Goal: Task Accomplishment & Management: Use online tool/utility

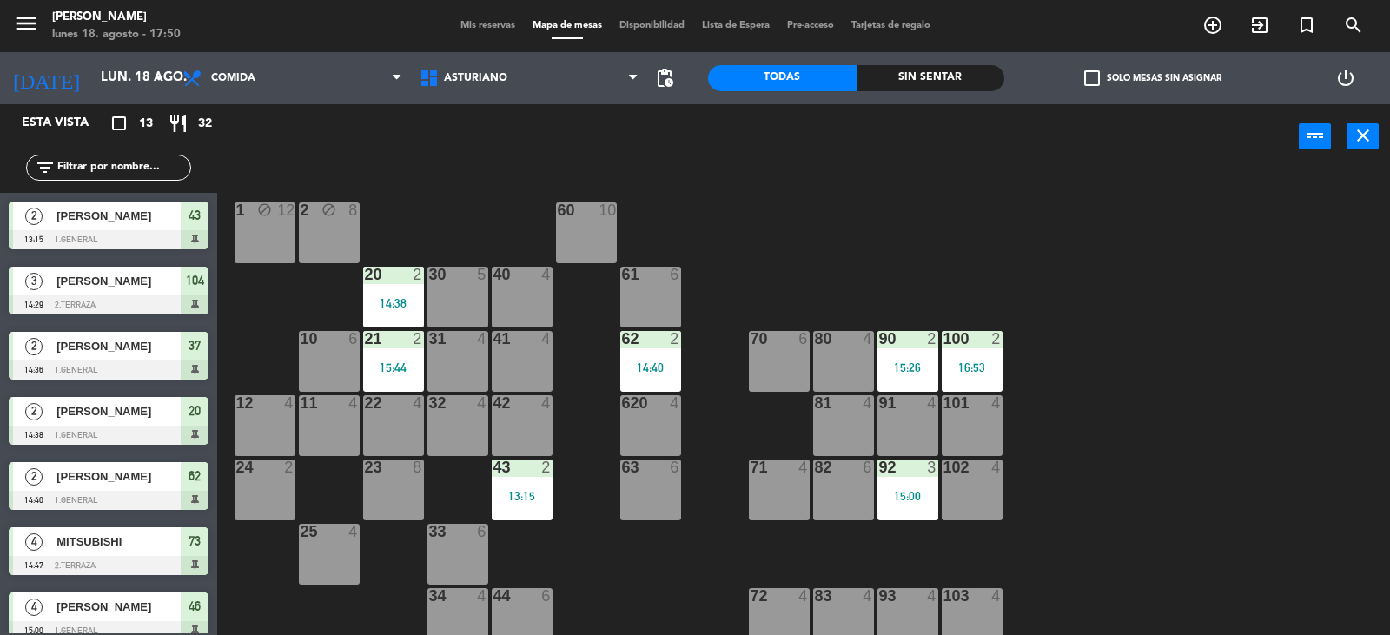
scroll to position [9, 0]
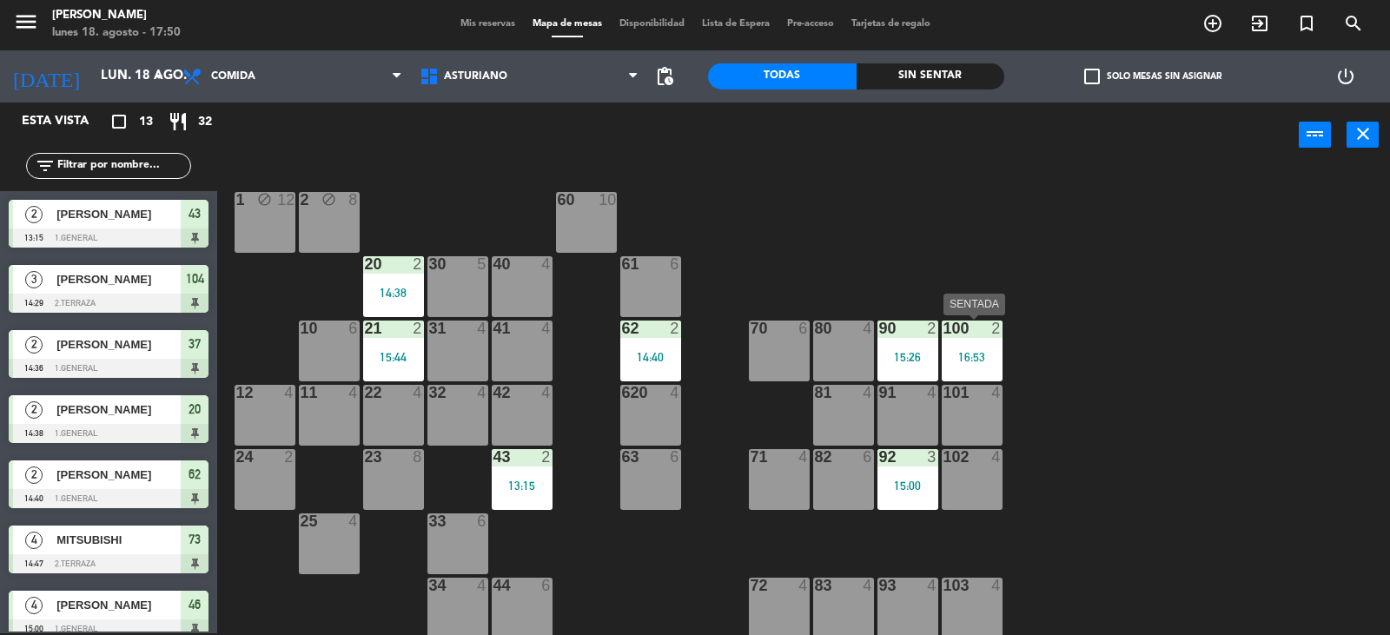
click at [969, 358] on div "16:53" at bounding box center [972, 357] width 61 height 12
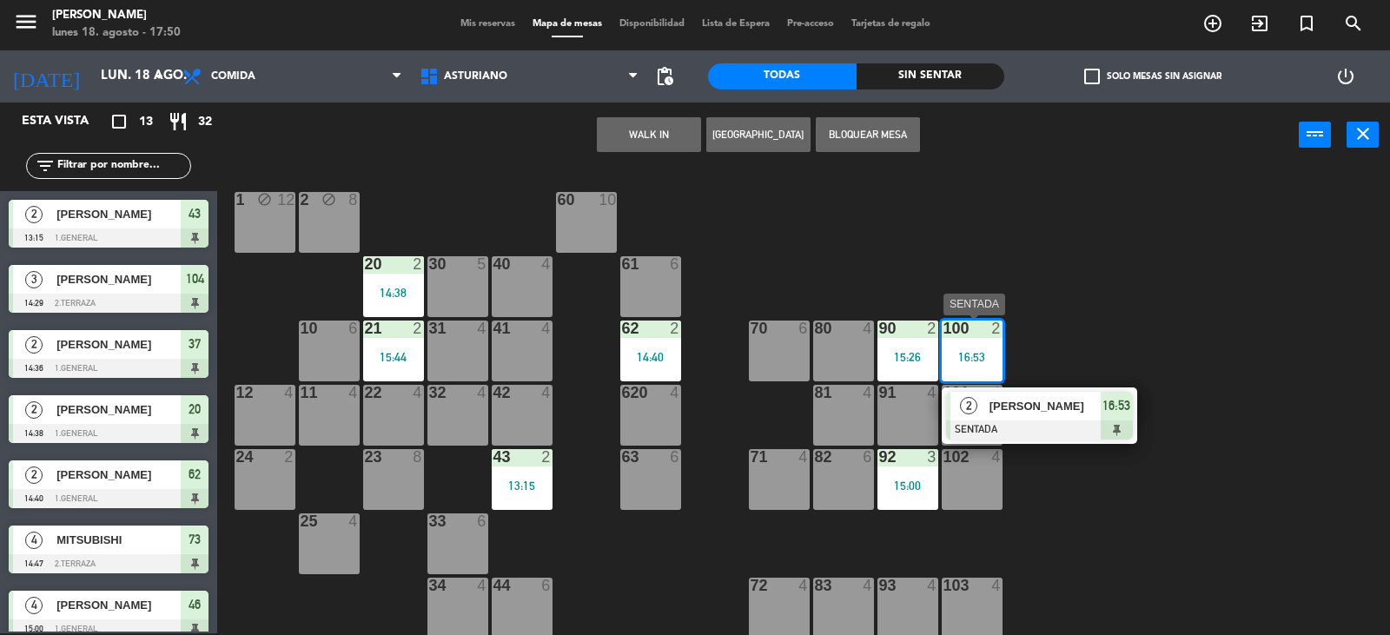
click at [1038, 408] on span "[PERSON_NAME]" at bounding box center [1045, 406] width 111 height 18
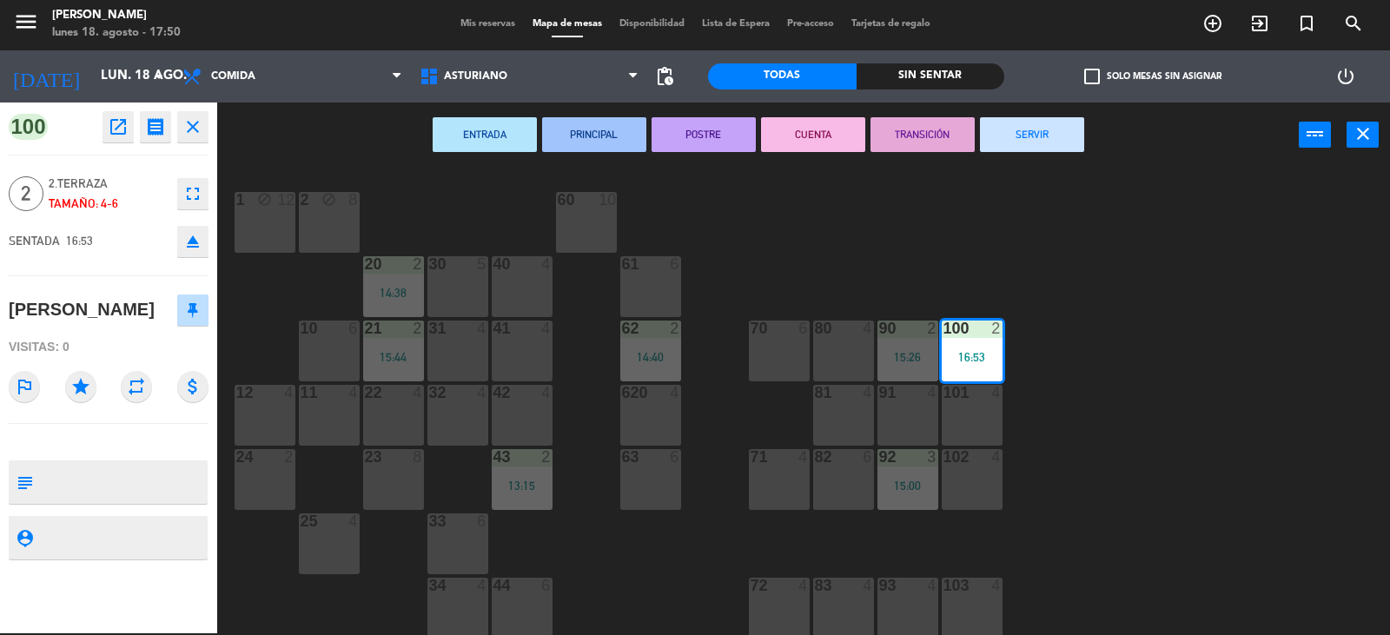
drag, startPoint x: 1025, startPoint y: 135, endPoint x: 520, endPoint y: 249, distance: 518.6
click at [998, 135] on button "SERVIR" at bounding box center [1032, 134] width 104 height 35
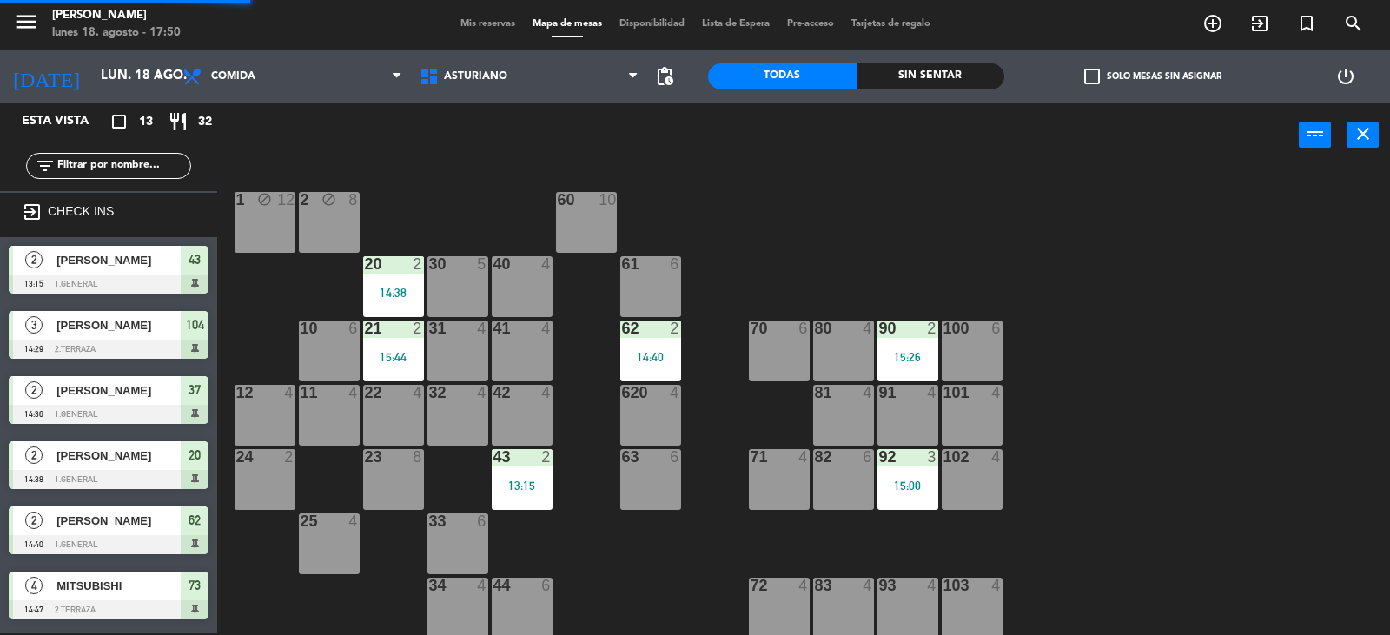
scroll to position [2, 0]
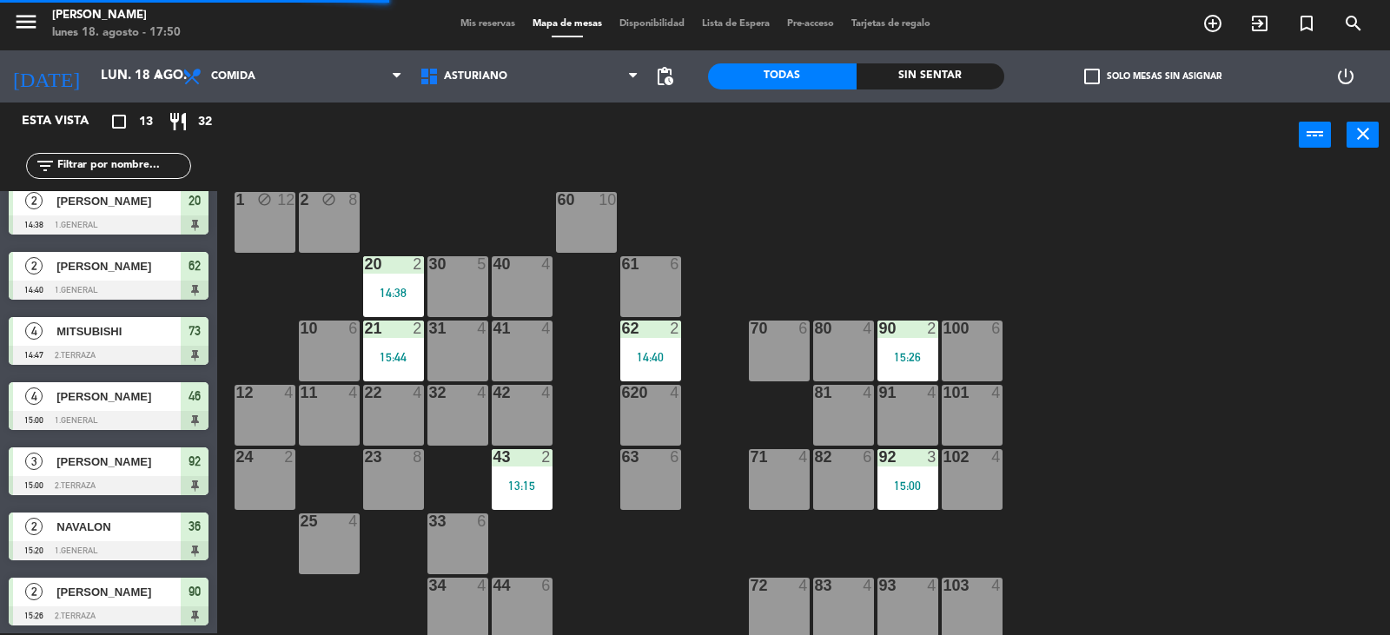
click at [378, 283] on div "20 2 14:38" at bounding box center [393, 286] width 61 height 61
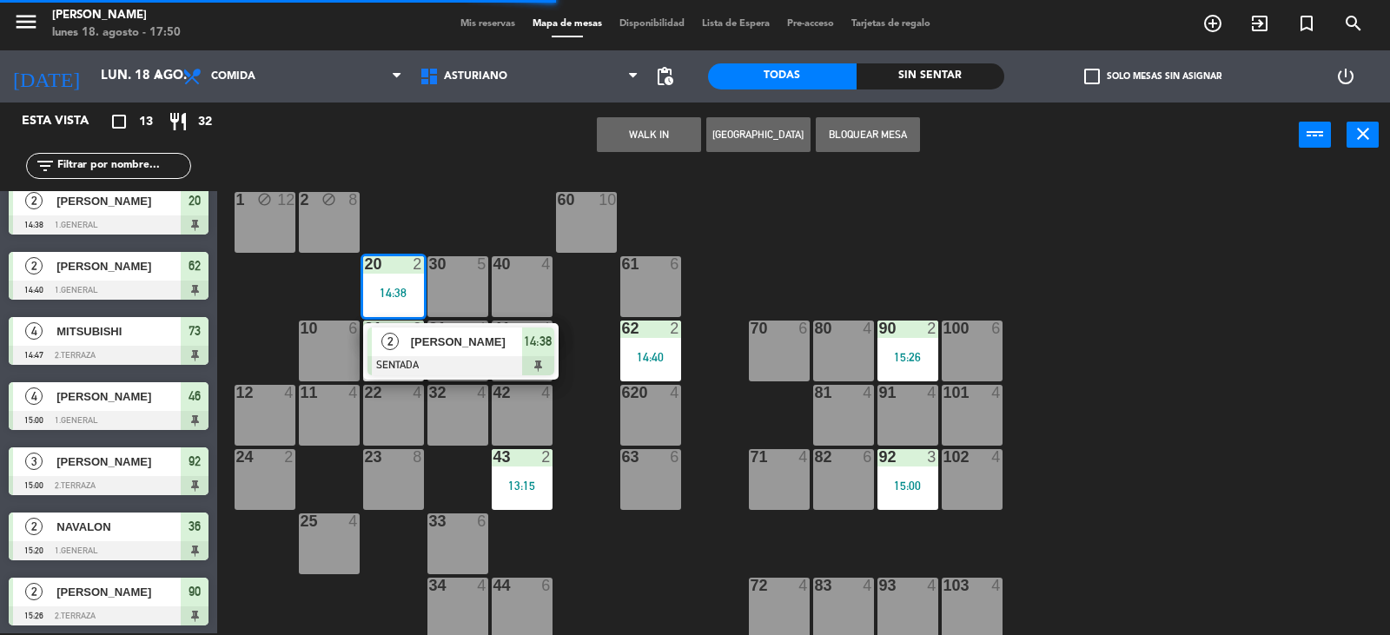
click at [488, 328] on div "[PERSON_NAME]" at bounding box center [465, 342] width 113 height 29
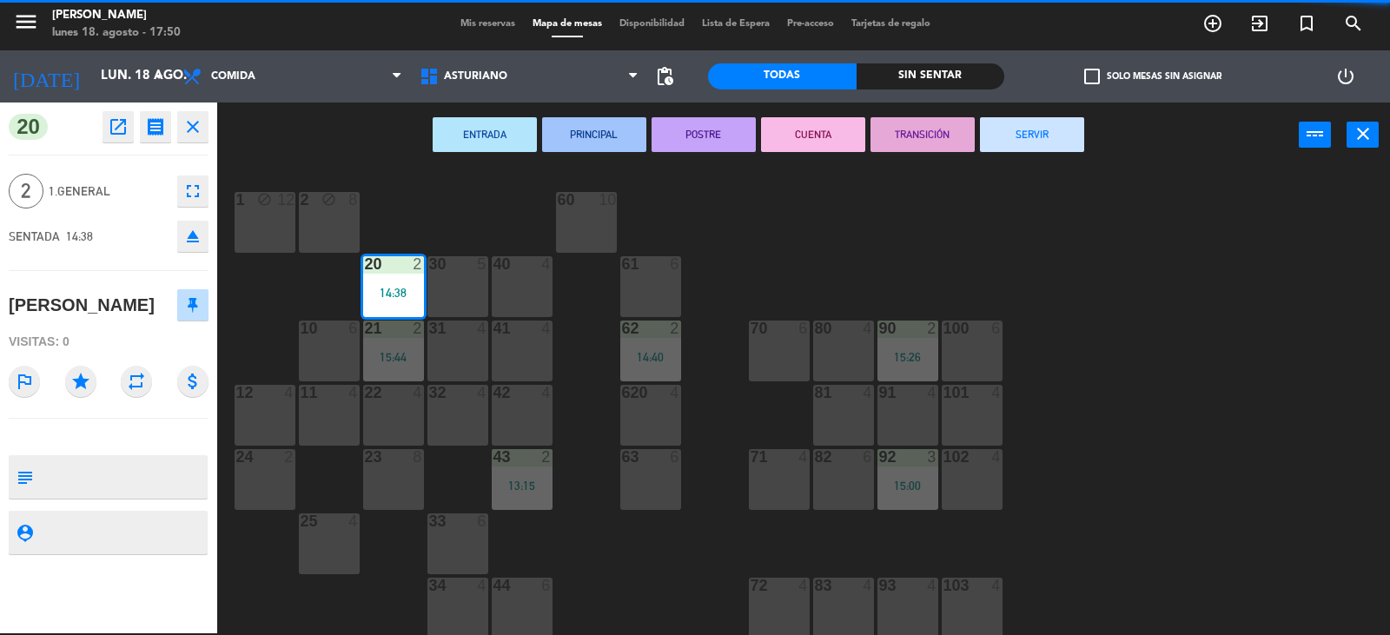
click at [1021, 129] on button "SERVIR" at bounding box center [1032, 134] width 104 height 35
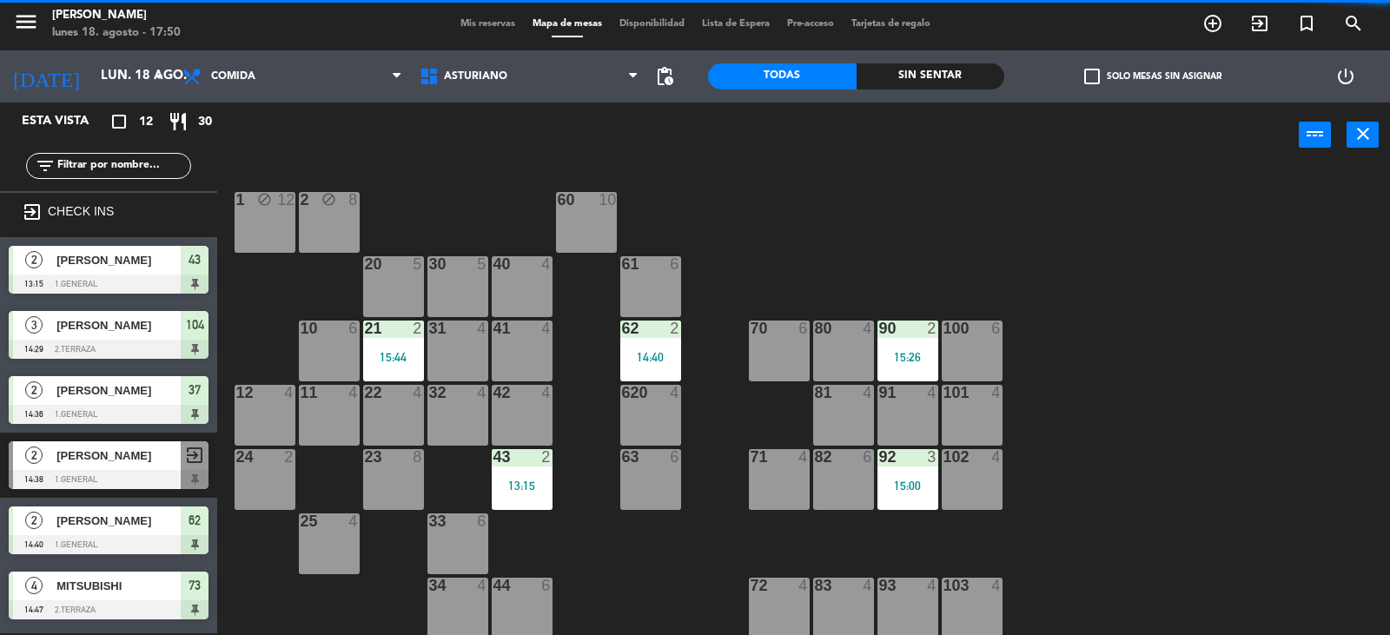
click at [389, 359] on div "15:44" at bounding box center [393, 357] width 61 height 12
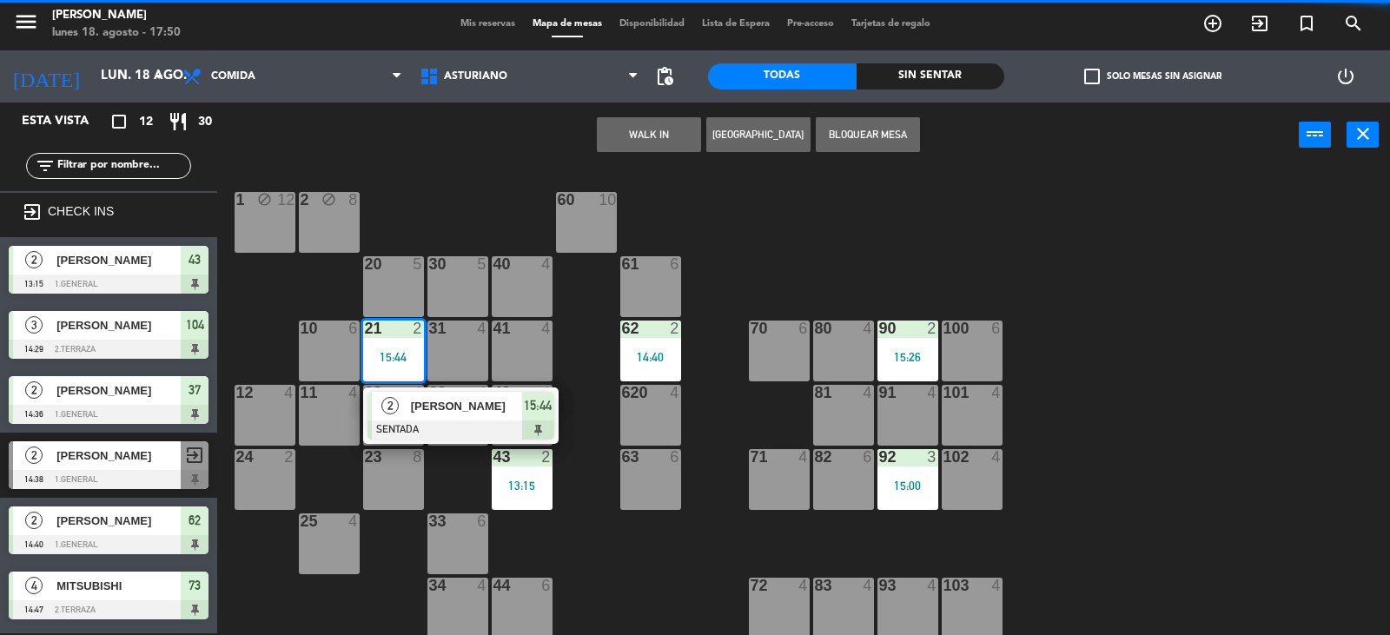
click at [471, 415] on div "[PERSON_NAME]" at bounding box center [465, 406] width 113 height 29
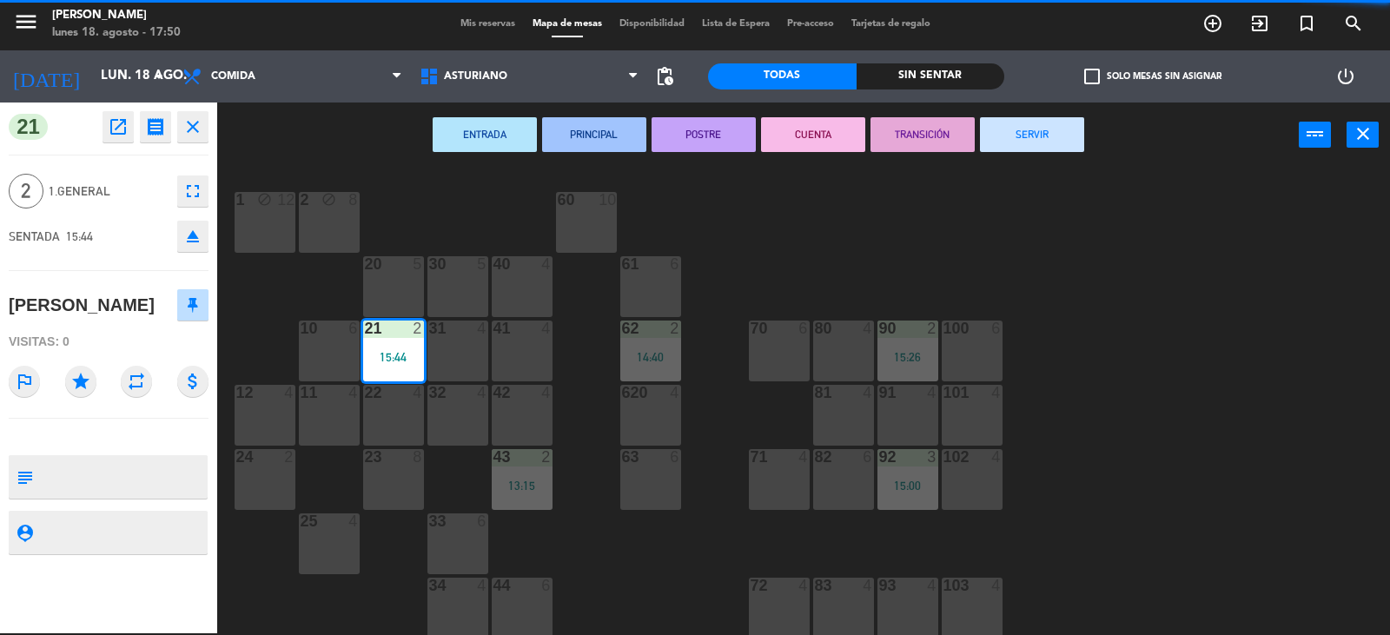
click at [1009, 135] on button "SERVIR" at bounding box center [1032, 134] width 104 height 35
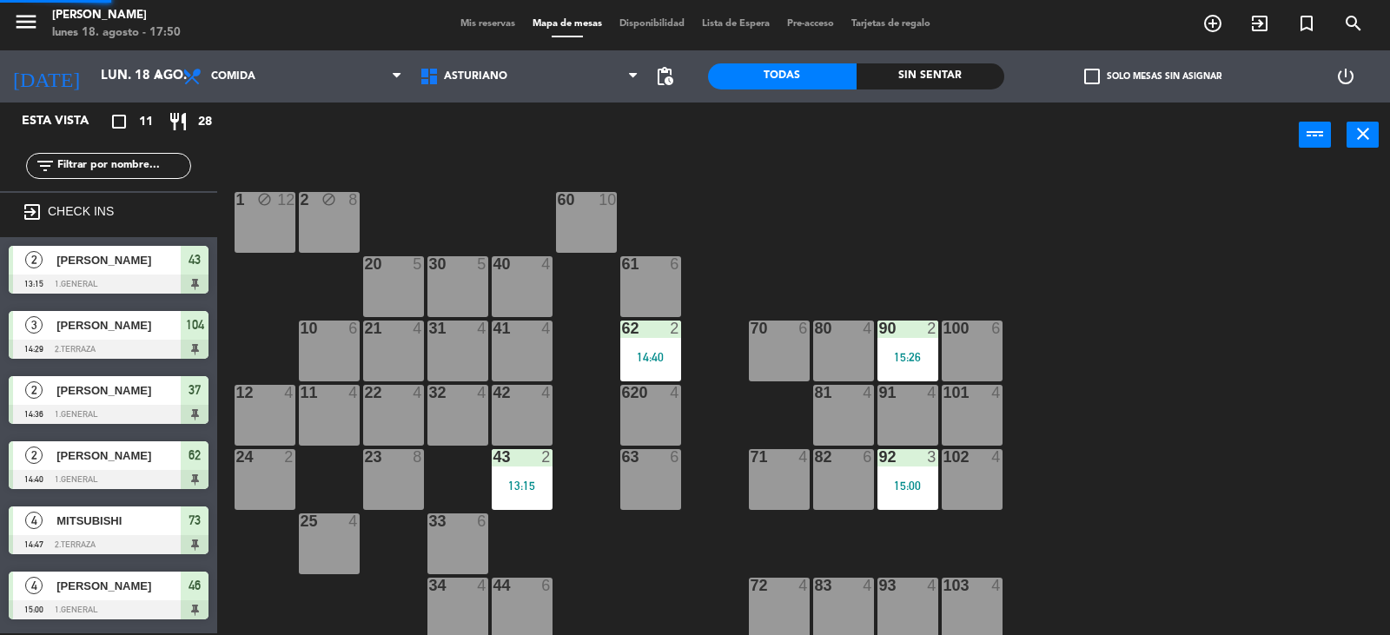
scroll to position [144, 0]
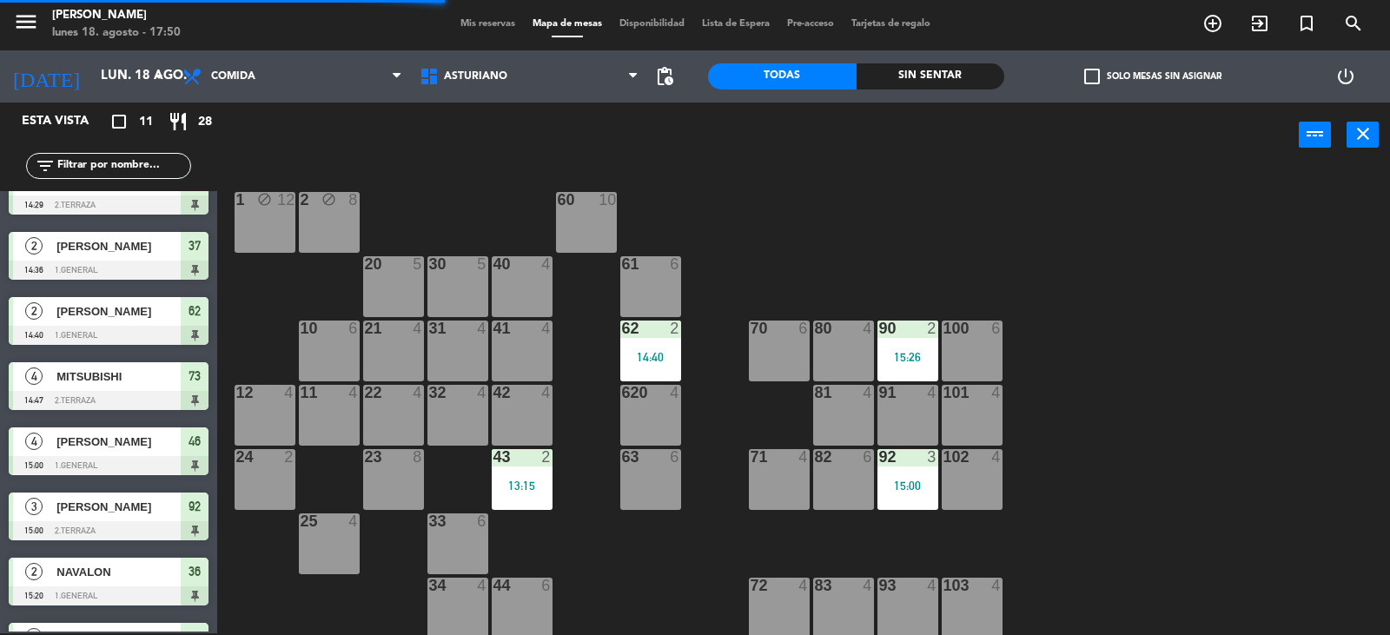
click at [681, 341] on div "1 block 12 2 block 8 60 10 20 5 30 5 40 4 61 6 62 2 14:40 41 4 31 4 21 4 10 6 7…" at bounding box center [810, 402] width 1159 height 466
click at [657, 363] on div "14:40" at bounding box center [650, 357] width 61 height 12
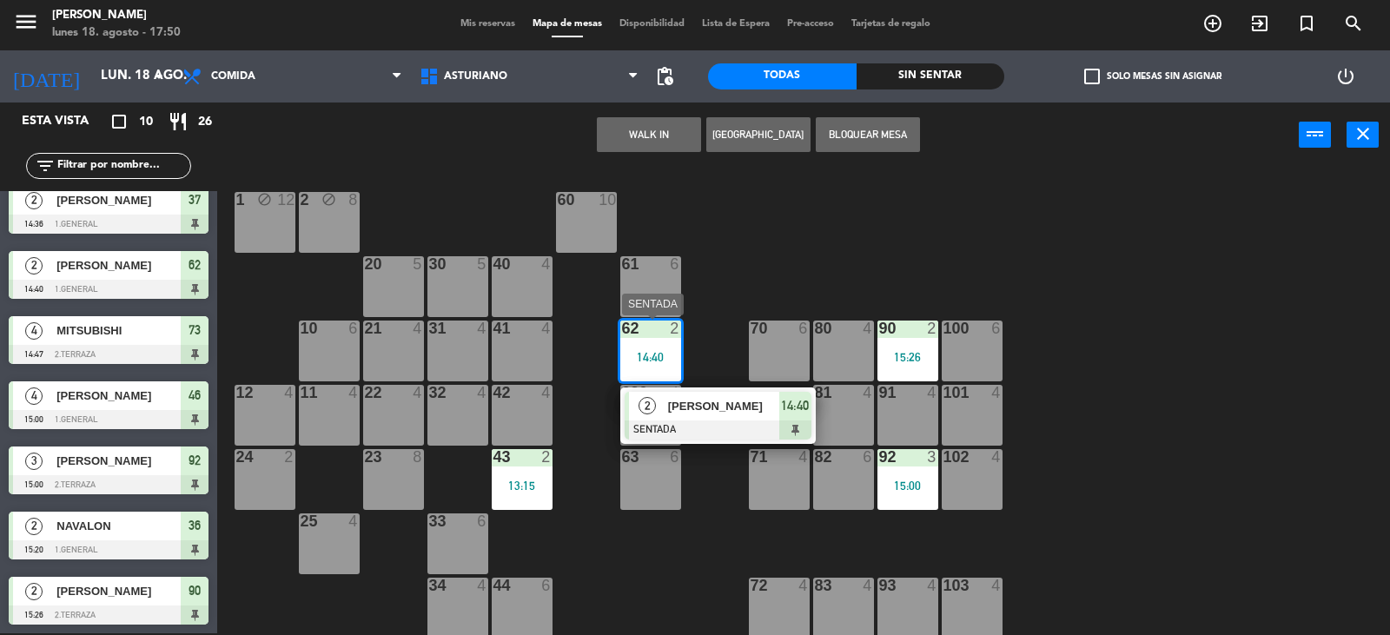
click at [714, 410] on span "[PERSON_NAME]" at bounding box center [723, 406] width 111 height 18
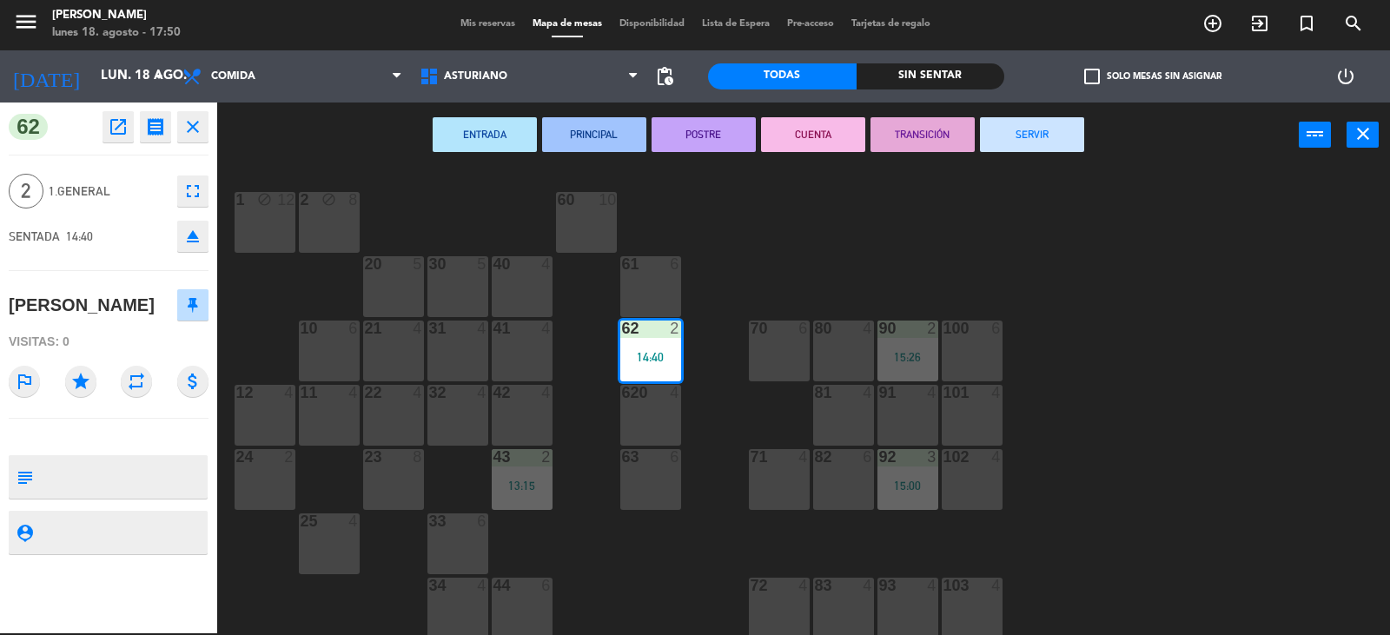
drag, startPoint x: 1012, startPoint y: 141, endPoint x: 837, endPoint y: 203, distance: 186.3
click at [1007, 141] on button "SERVIR" at bounding box center [1032, 134] width 104 height 35
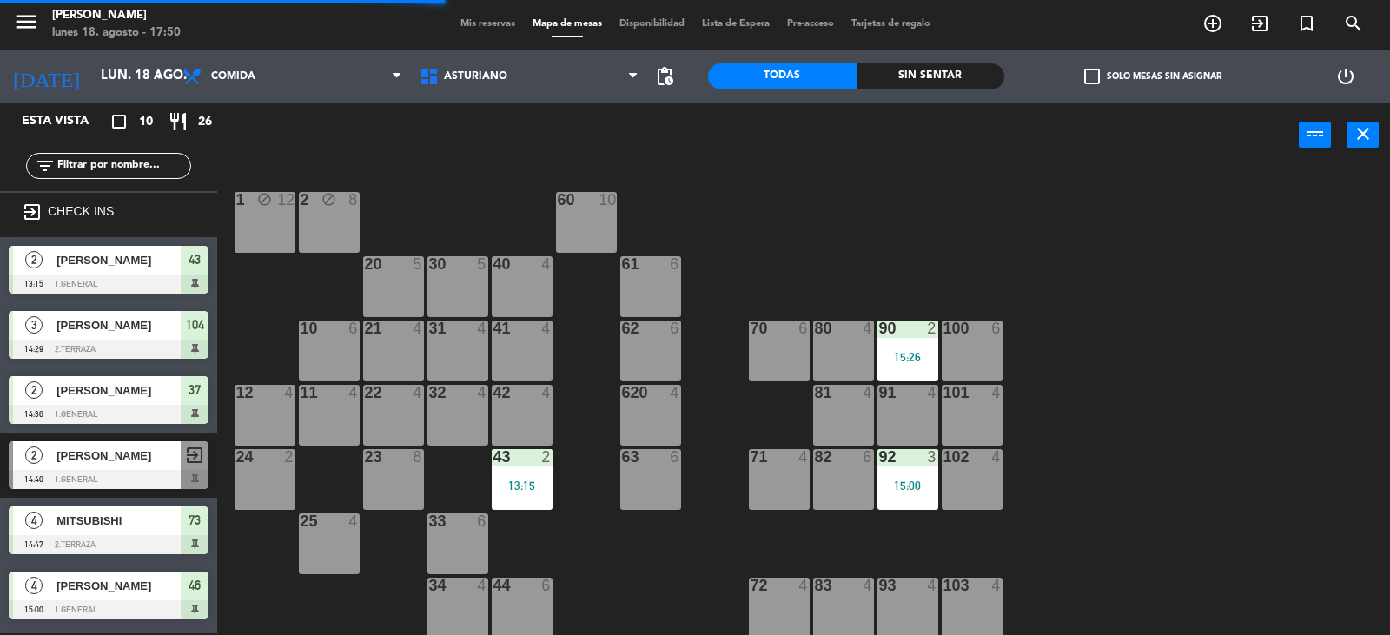
click at [527, 506] on div "43 2 13:15" at bounding box center [522, 479] width 61 height 61
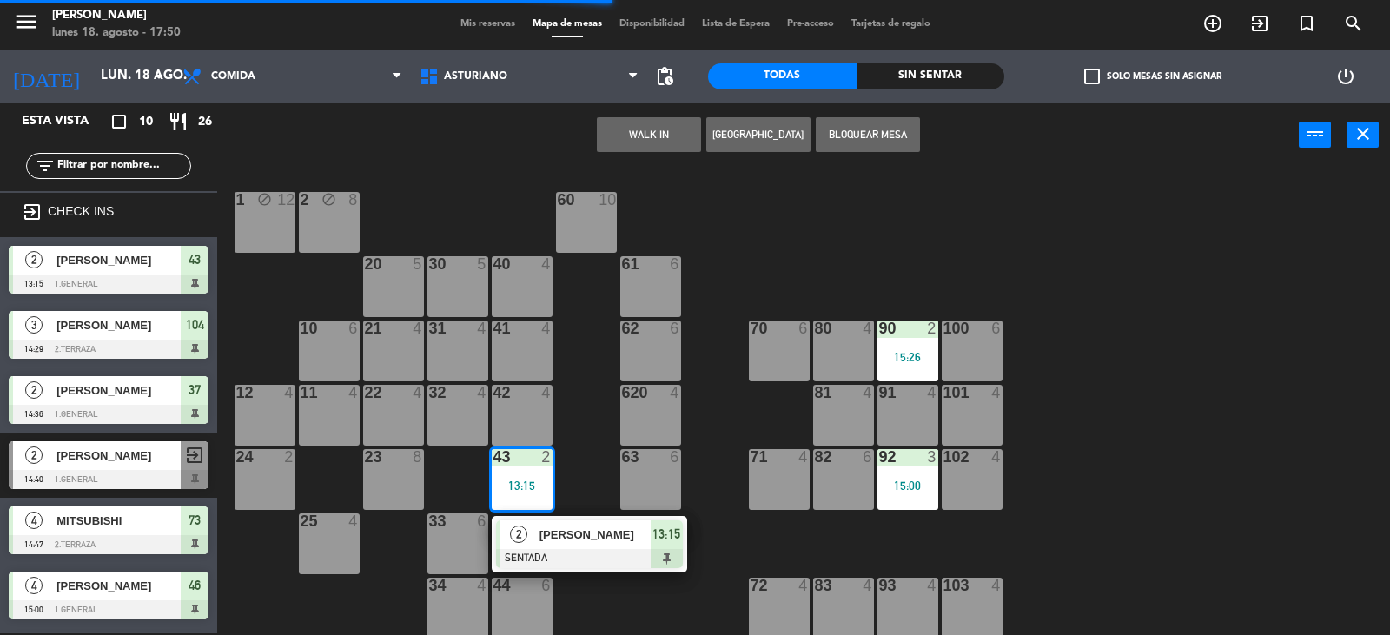
click at [567, 523] on div "[PERSON_NAME]" at bounding box center [594, 534] width 113 height 29
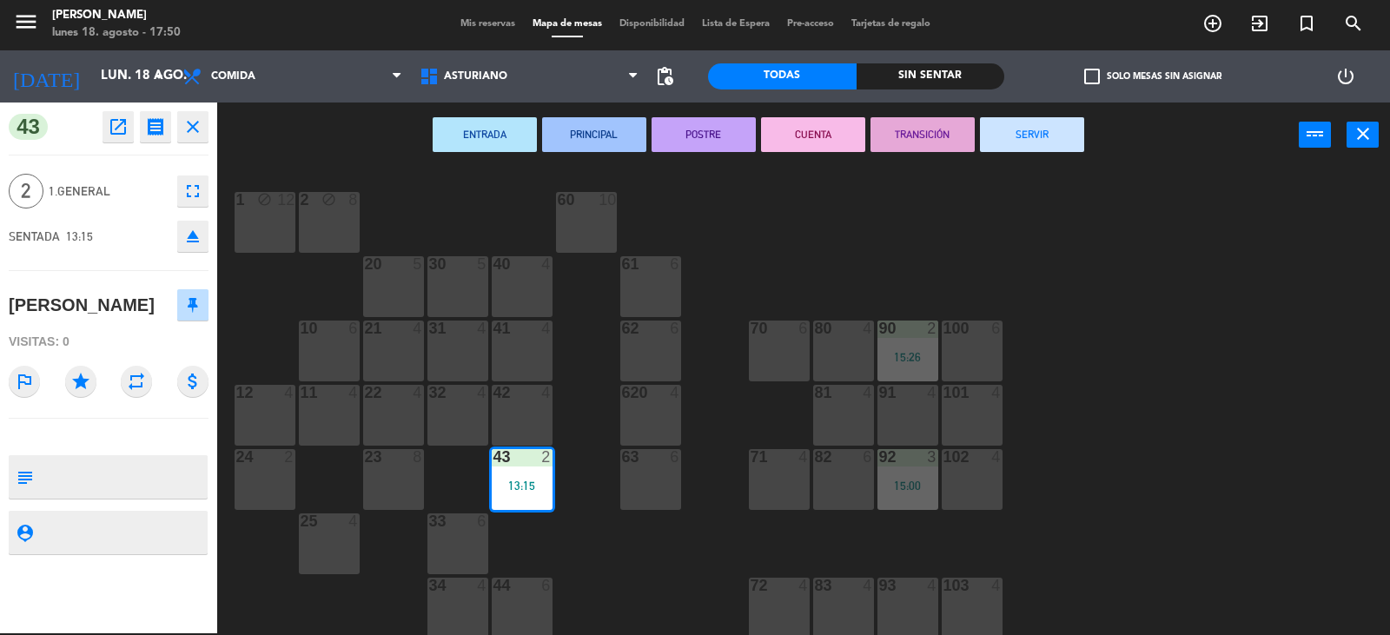
click at [1055, 132] on button "SERVIR" at bounding box center [1032, 134] width 104 height 35
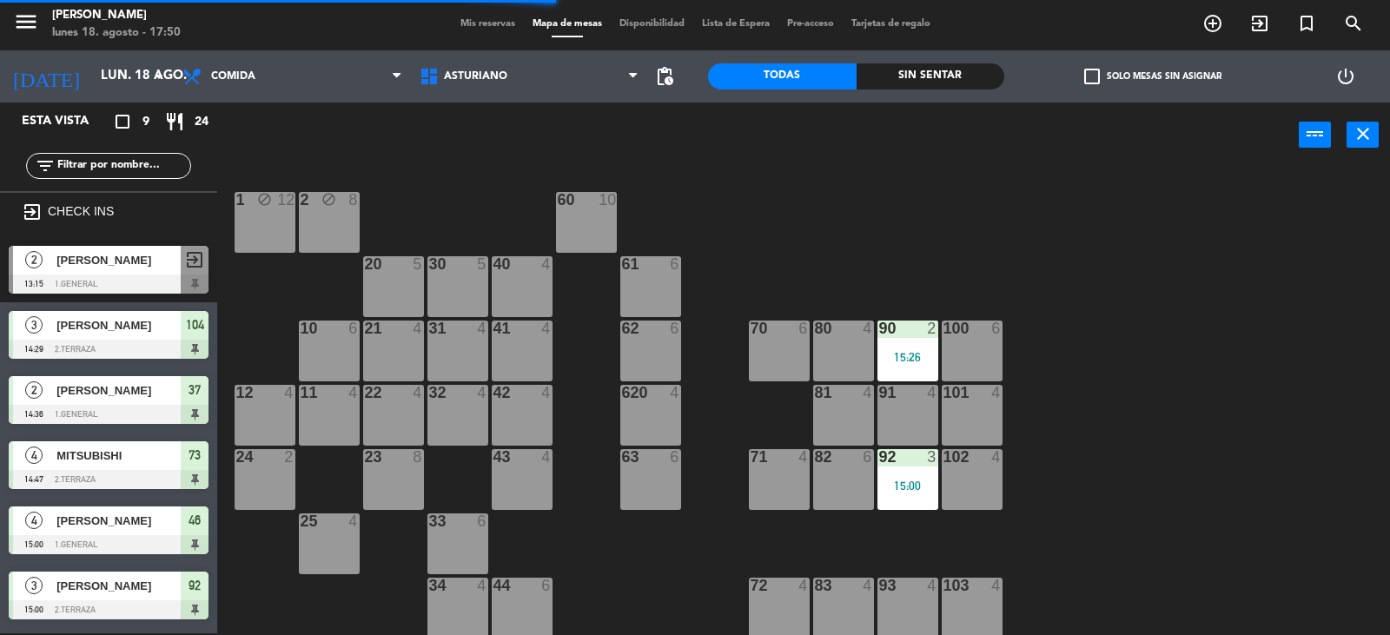
click at [928, 494] on div "92 3 15:00" at bounding box center [908, 479] width 61 height 61
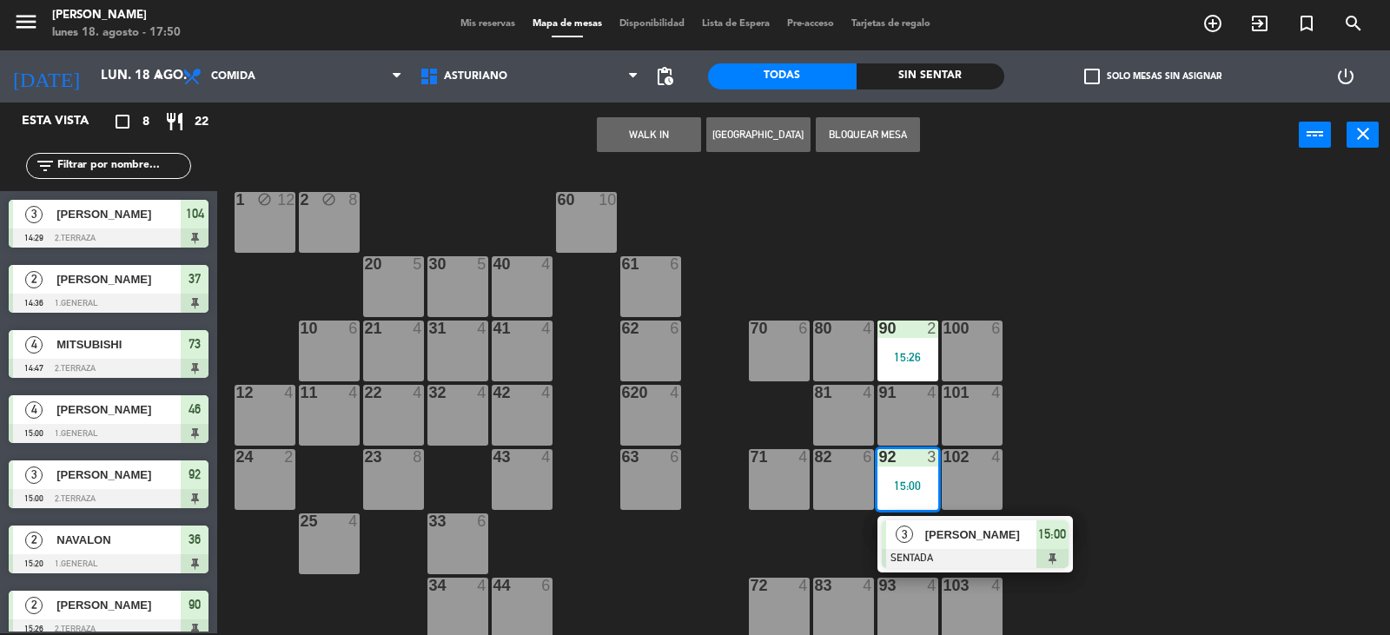
click at [957, 514] on div "1 block 12 2 block 8 60 10 20 5 30 5 40 4 61 6 62 6 41 4 31 4 21 4 10 6 70 6 80…" at bounding box center [810, 402] width 1159 height 466
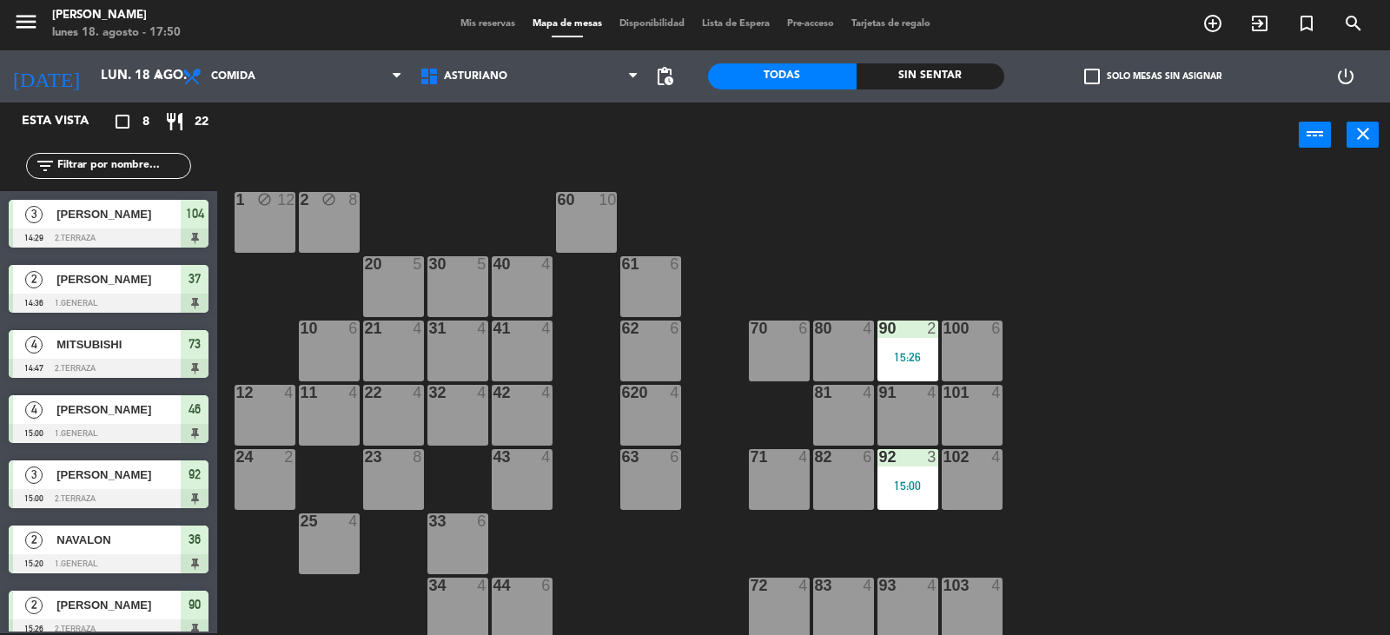
click at [902, 510] on div "1 block 12 2 block 8 60 10 20 5 30 5 40 4 61 6 62 6 41 4 31 4 21 4 10 6 70 6 80…" at bounding box center [810, 402] width 1159 height 466
click at [897, 457] on div at bounding box center [907, 457] width 29 height 16
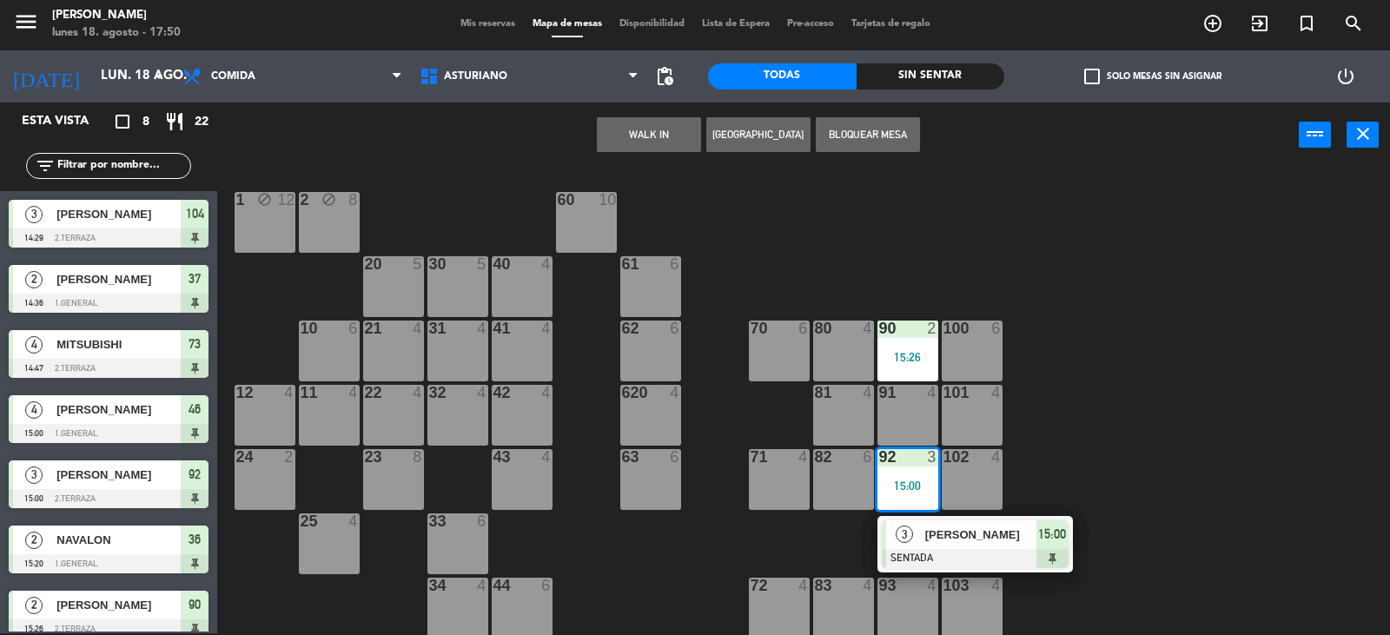
click at [945, 531] on span "[PERSON_NAME]" at bounding box center [980, 535] width 111 height 18
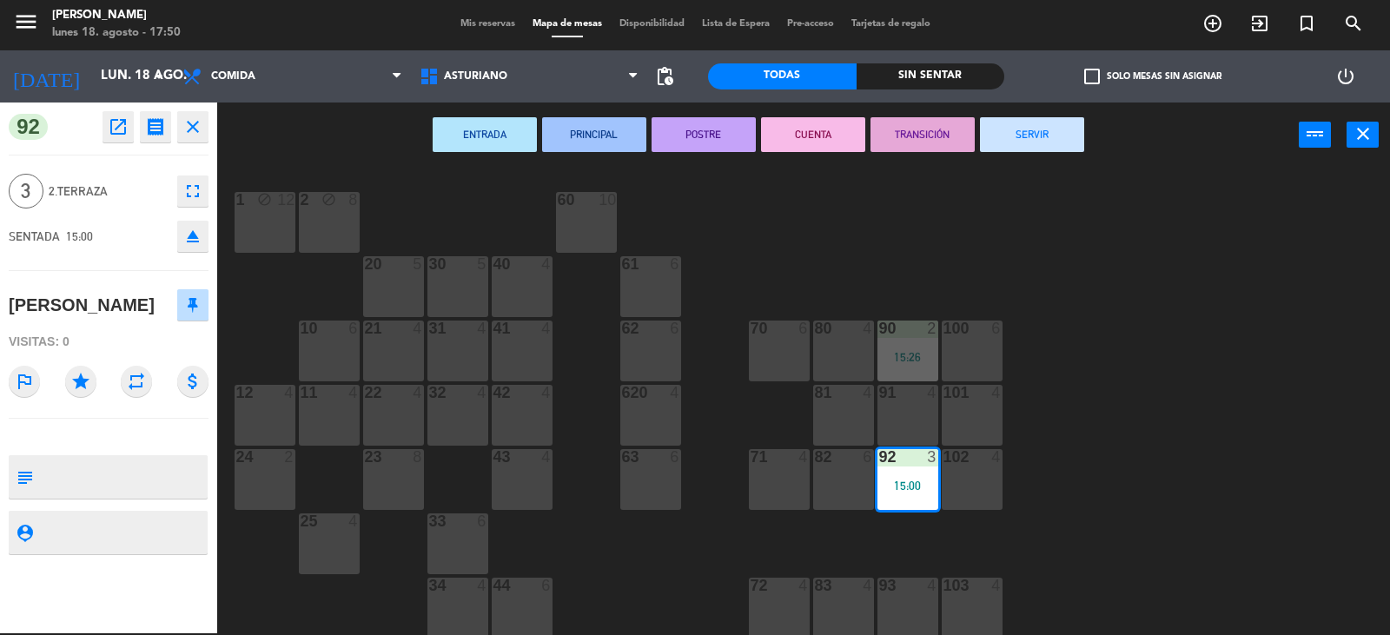
drag, startPoint x: 1026, startPoint y: 136, endPoint x: 977, endPoint y: 140, distance: 49.7
click at [1024, 135] on button "SERVIR" at bounding box center [1032, 134] width 104 height 35
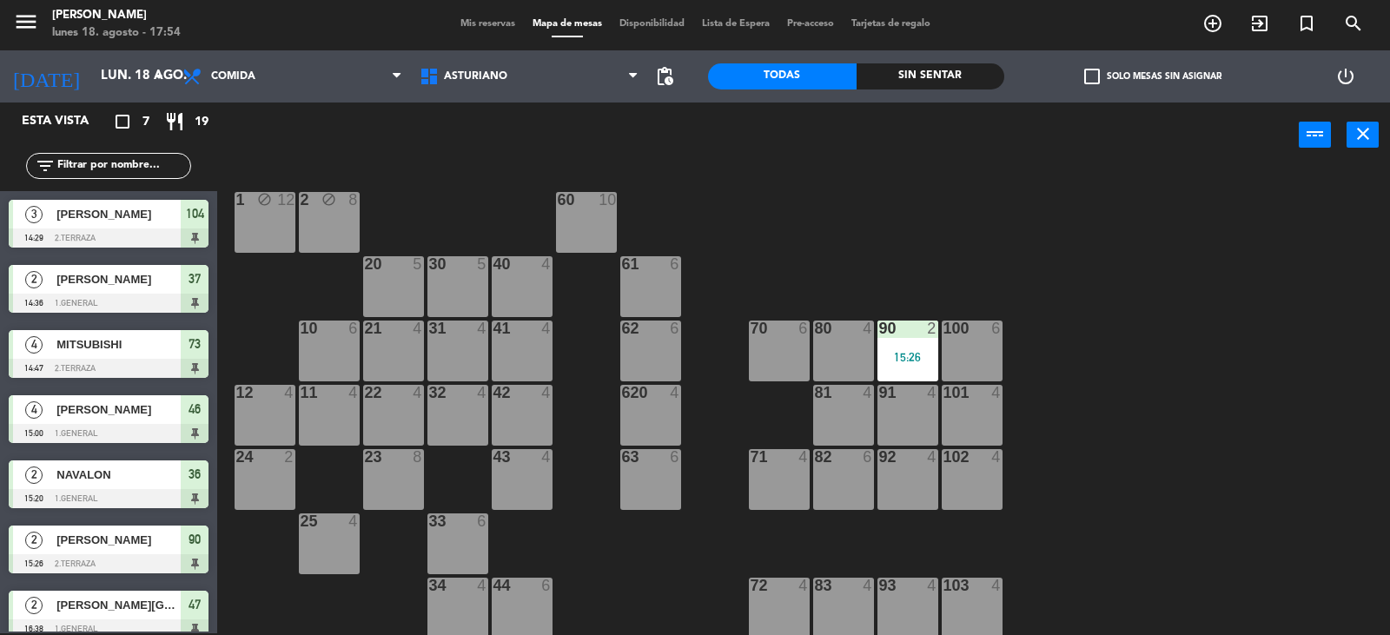
click at [892, 307] on div "1 block 12 2 block 8 60 10 20 5 30 5 40 4 61 6 62 6 41 4 31 4 21 4 10 6 70 6 80…" at bounding box center [810, 402] width 1159 height 466
click at [901, 364] on div "90 2 15:26" at bounding box center [908, 351] width 61 height 61
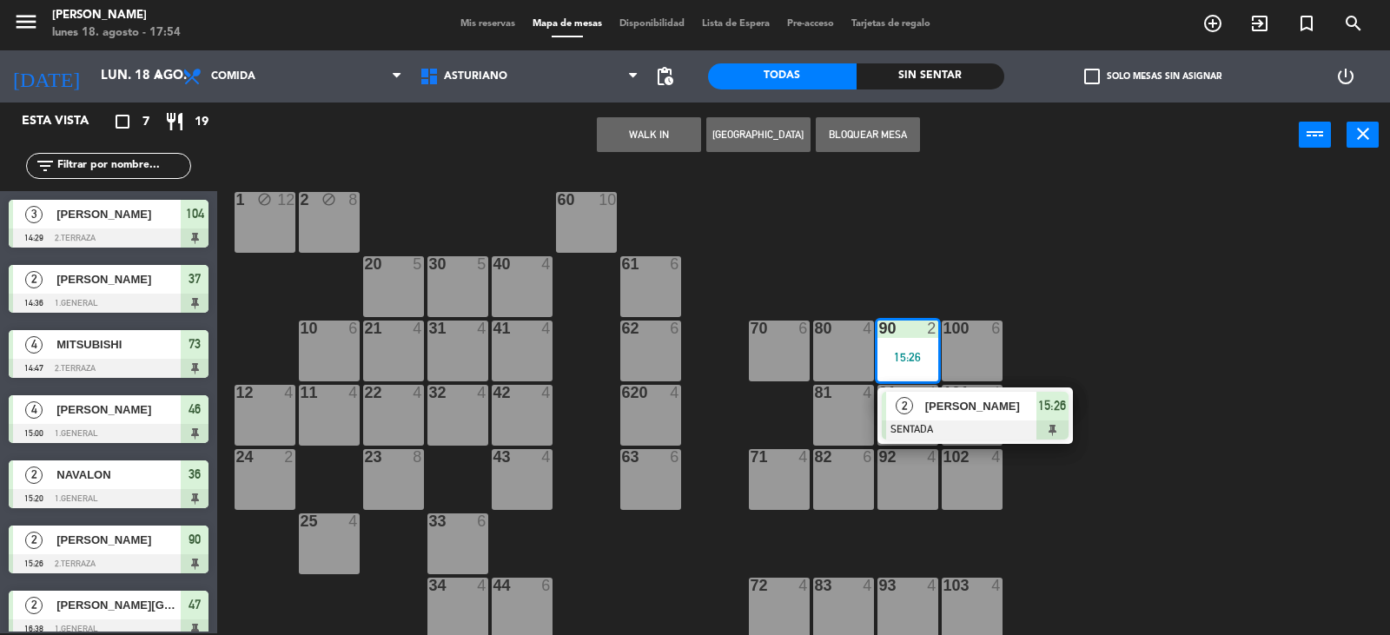
click at [938, 398] on span "[PERSON_NAME]" at bounding box center [980, 406] width 111 height 18
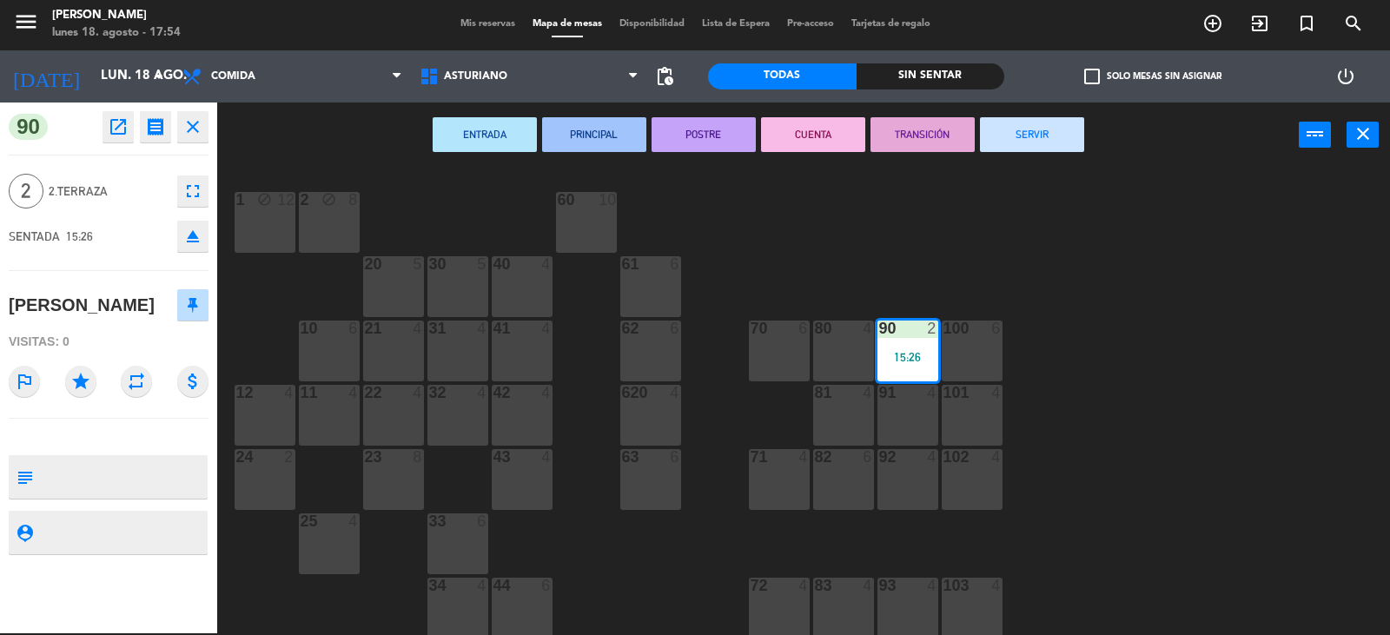
click at [1024, 129] on button "SERVIR" at bounding box center [1032, 134] width 104 height 35
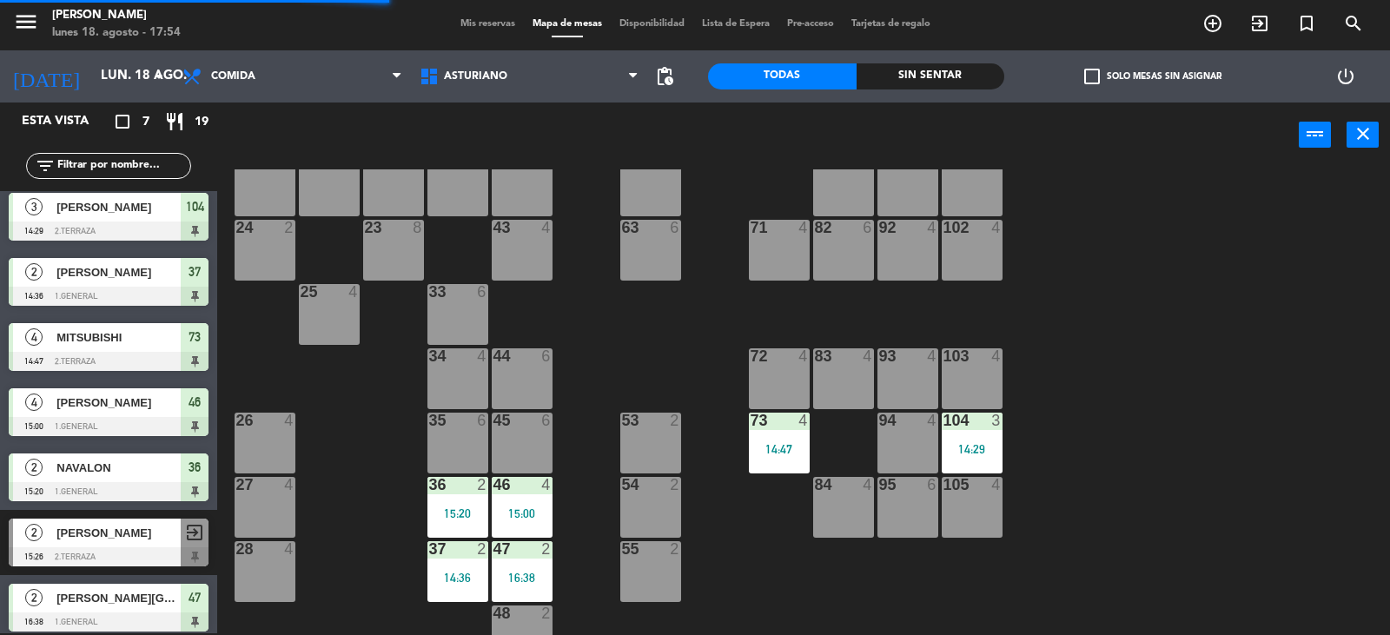
scroll to position [269, 0]
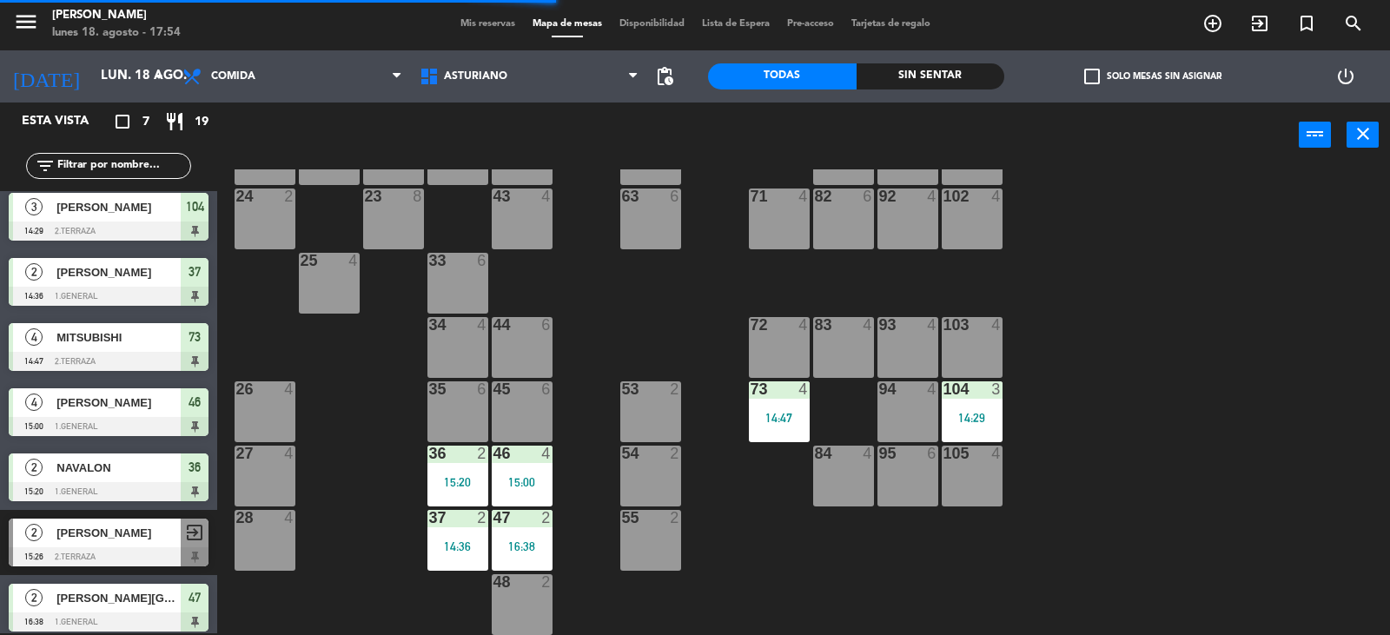
click at [520, 466] on div "46 4 15:00" at bounding box center [522, 476] width 61 height 61
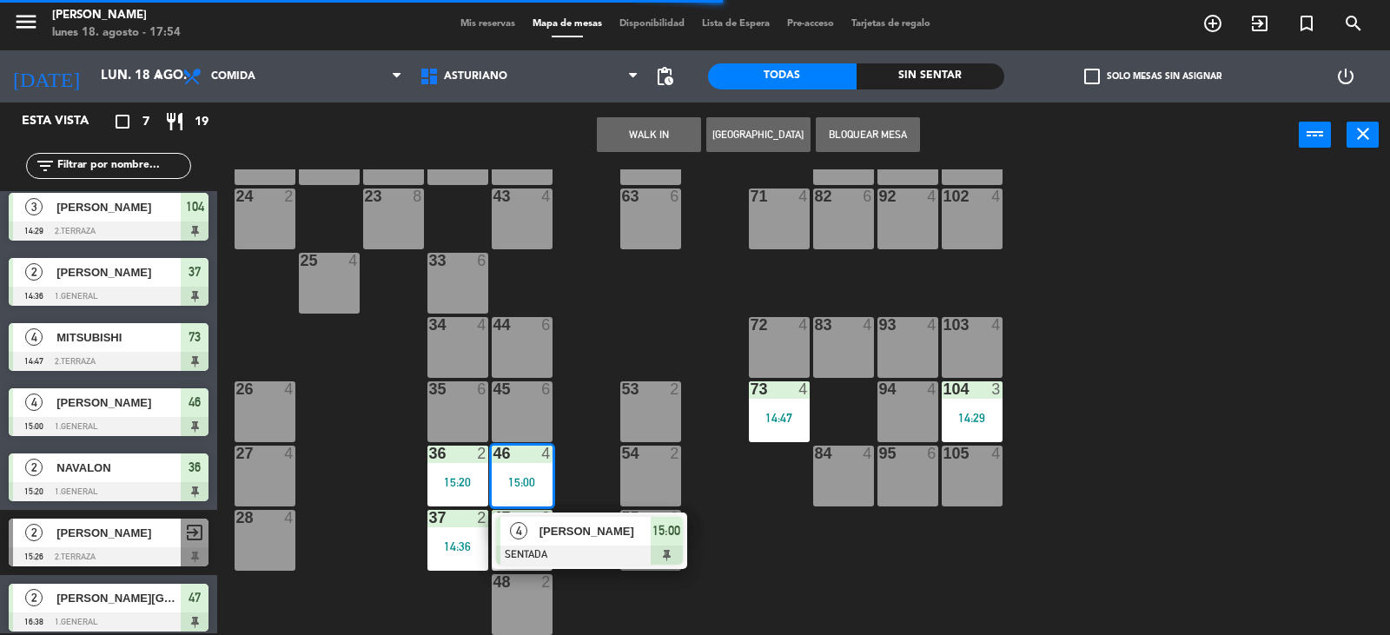
click at [547, 523] on span "[PERSON_NAME]" at bounding box center [595, 531] width 111 height 18
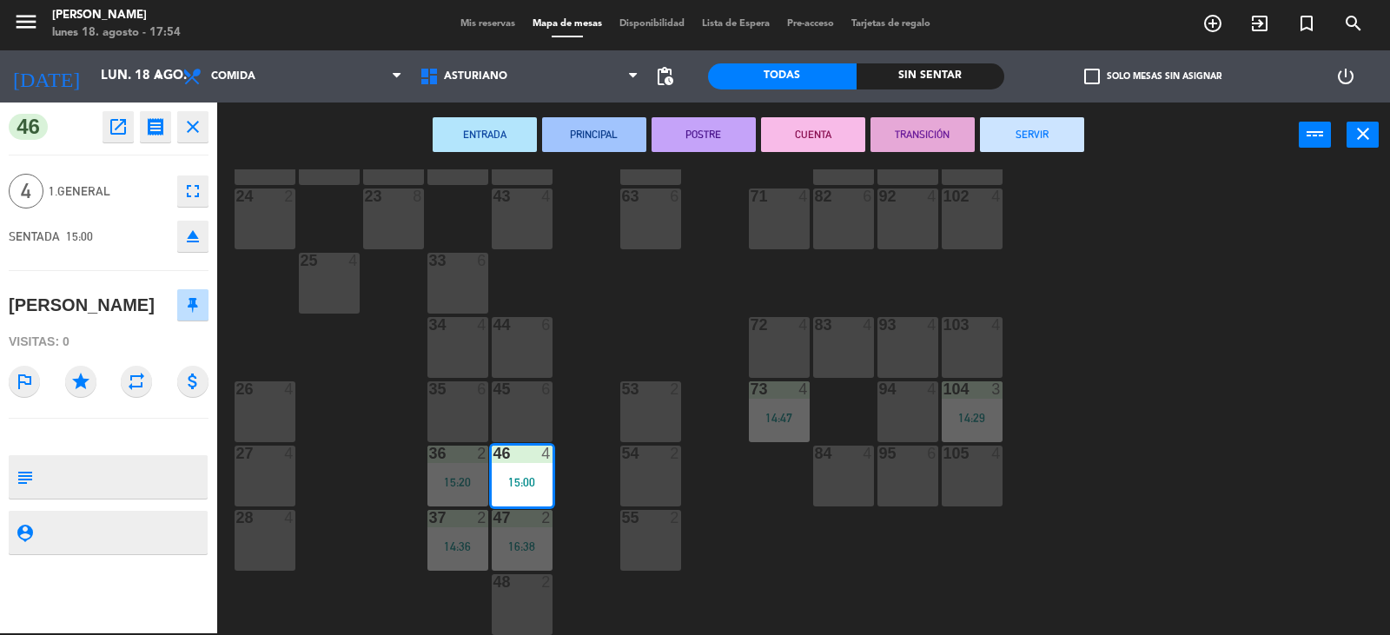
drag, startPoint x: 1042, startPoint y: 117, endPoint x: 1029, endPoint y: 129, distance: 17.8
click at [1041, 117] on button "SERVIR" at bounding box center [1032, 134] width 104 height 35
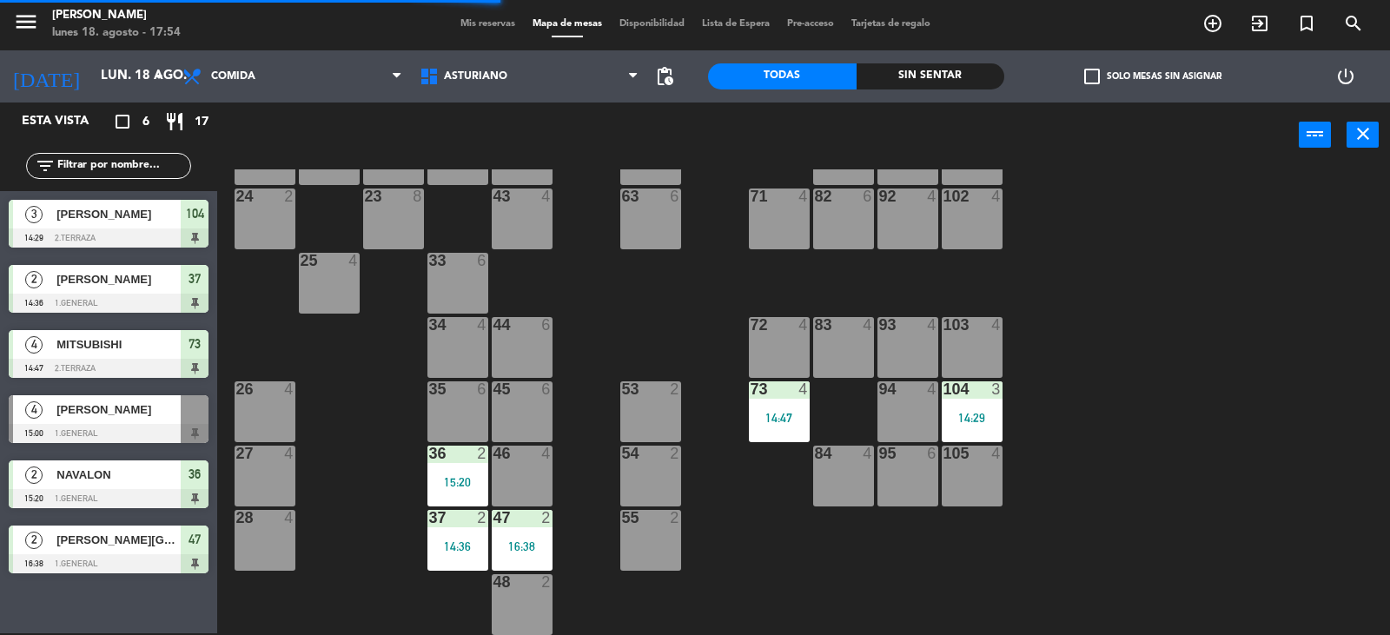
click at [978, 406] on div "104 3 14:29" at bounding box center [972, 411] width 61 height 61
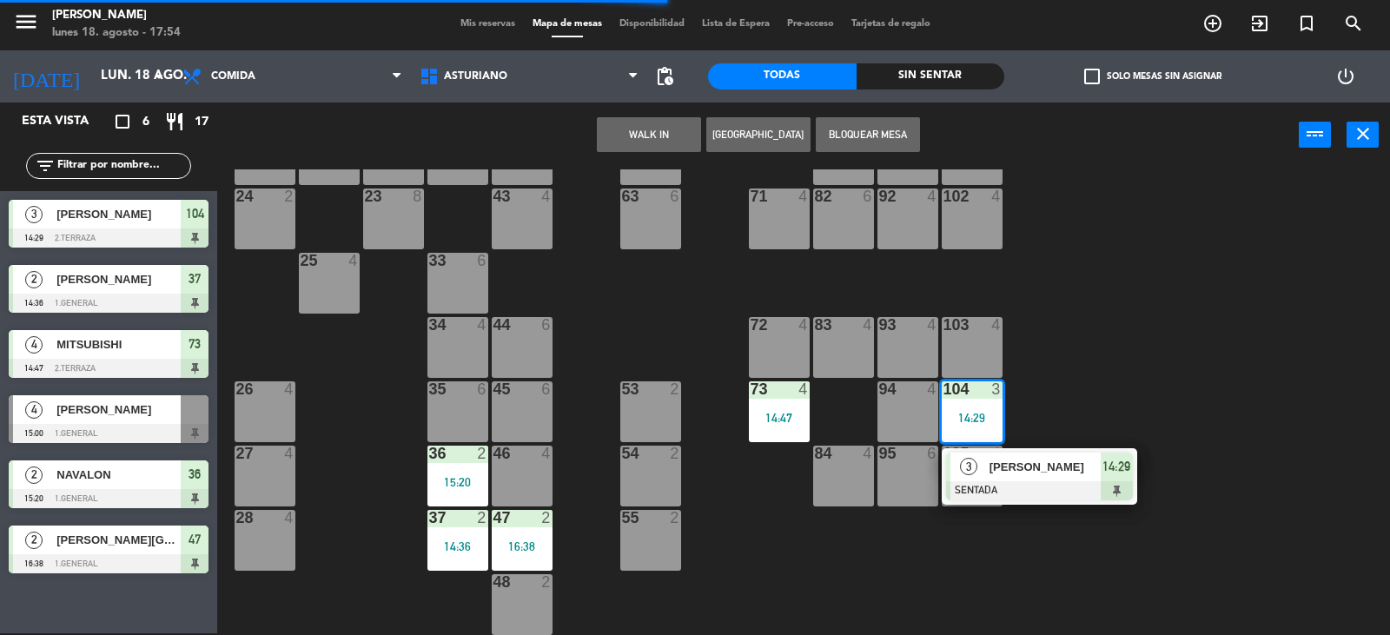
drag, startPoint x: 996, startPoint y: 468, endPoint x: 960, endPoint y: 411, distance: 67.5
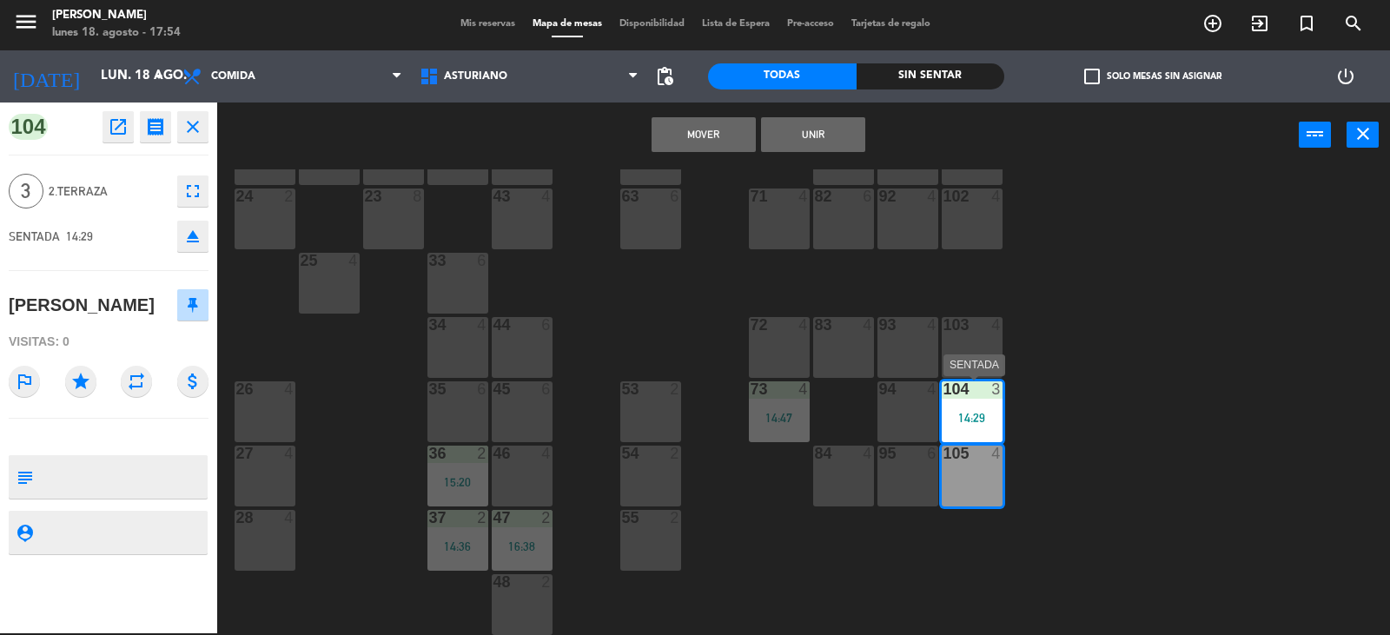
click at [971, 428] on div "104 3 14:29" at bounding box center [972, 411] width 61 height 61
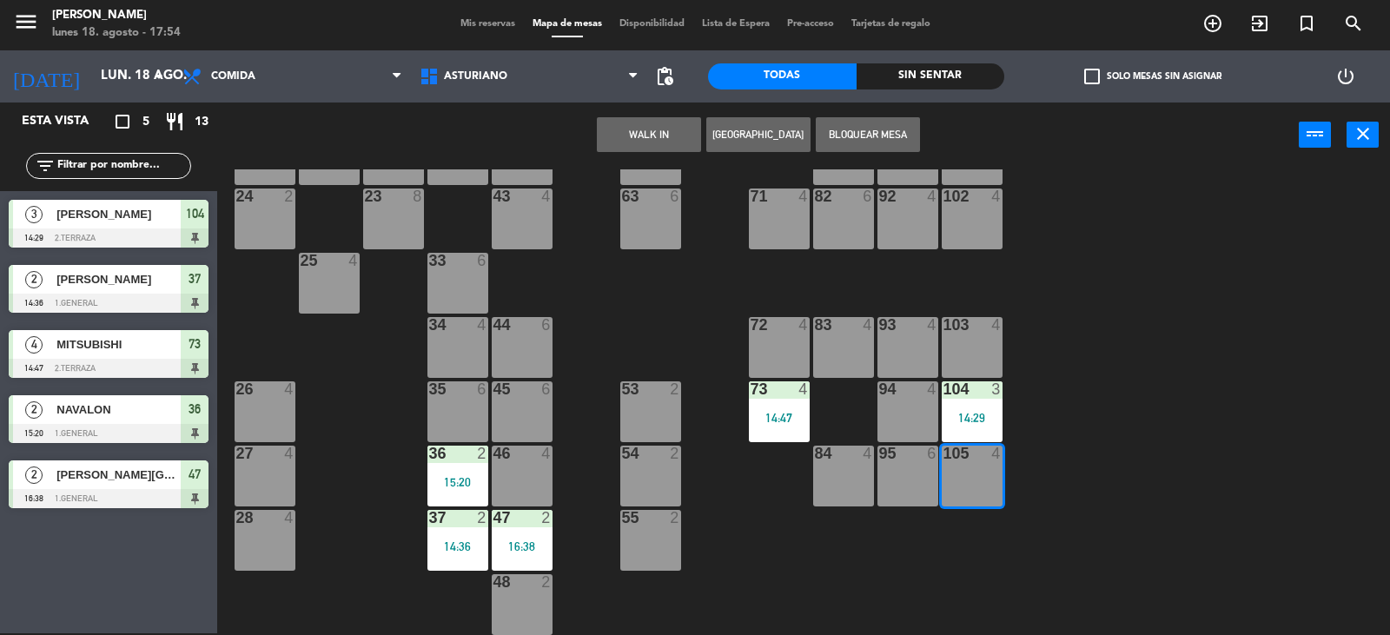
click at [1059, 386] on div "1 block 12 2 block 8 60 10 20 5 30 5 40 4 61 6 62 6 41 4 31 4 21 4 10 6 70 6 80…" at bounding box center [810, 402] width 1159 height 466
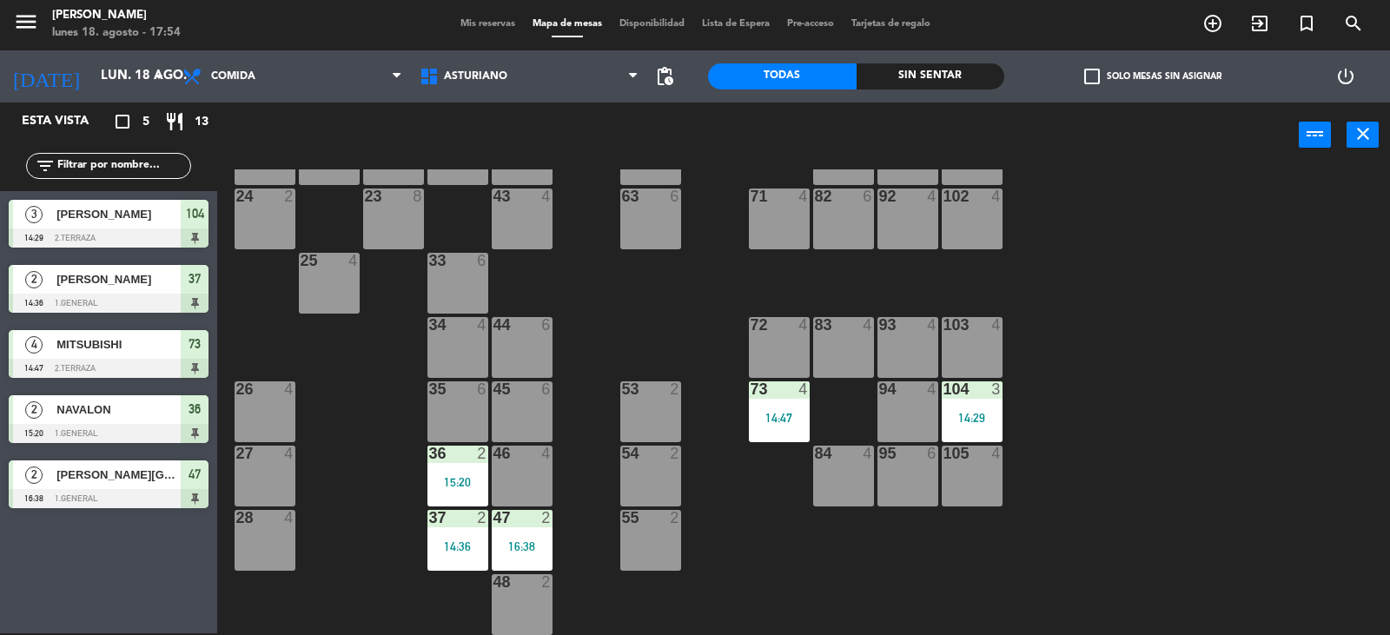
click at [955, 411] on div "14:29" at bounding box center [972, 417] width 61 height 13
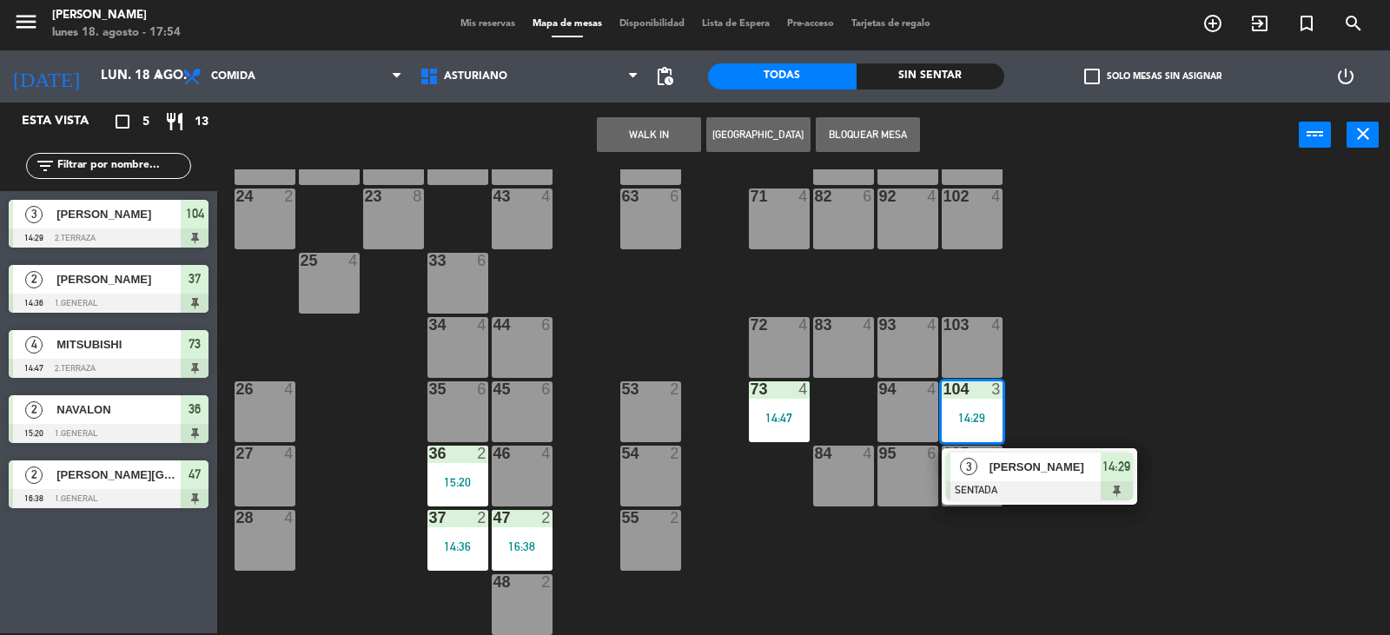
click at [1027, 469] on span "[PERSON_NAME]" at bounding box center [1045, 467] width 111 height 18
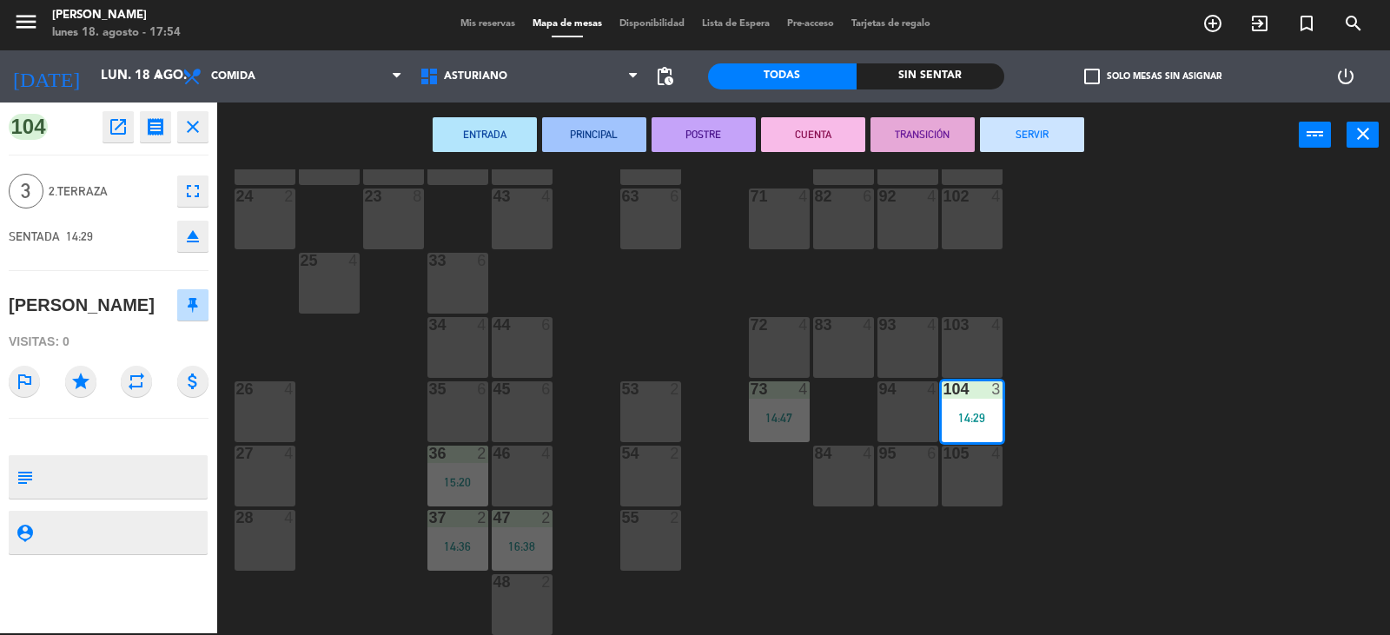
click at [1037, 130] on button "SERVIR" at bounding box center [1032, 134] width 104 height 35
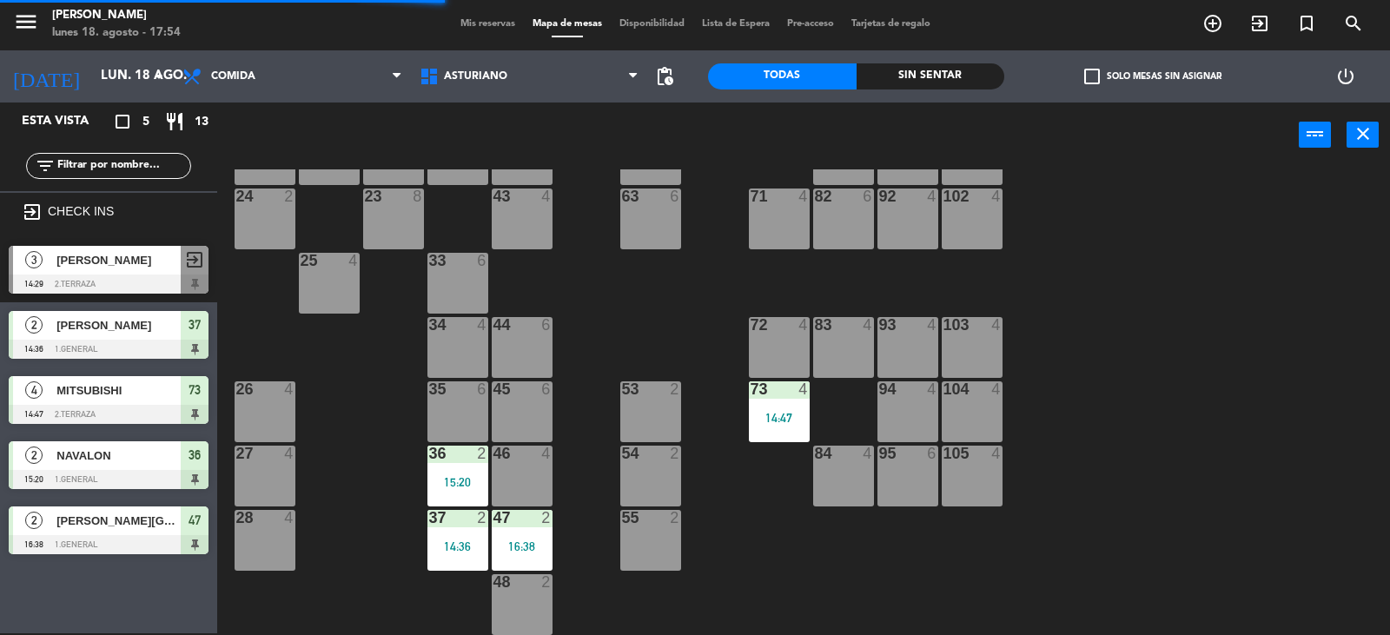
click at [443, 487] on div "15:20" at bounding box center [458, 482] width 61 height 12
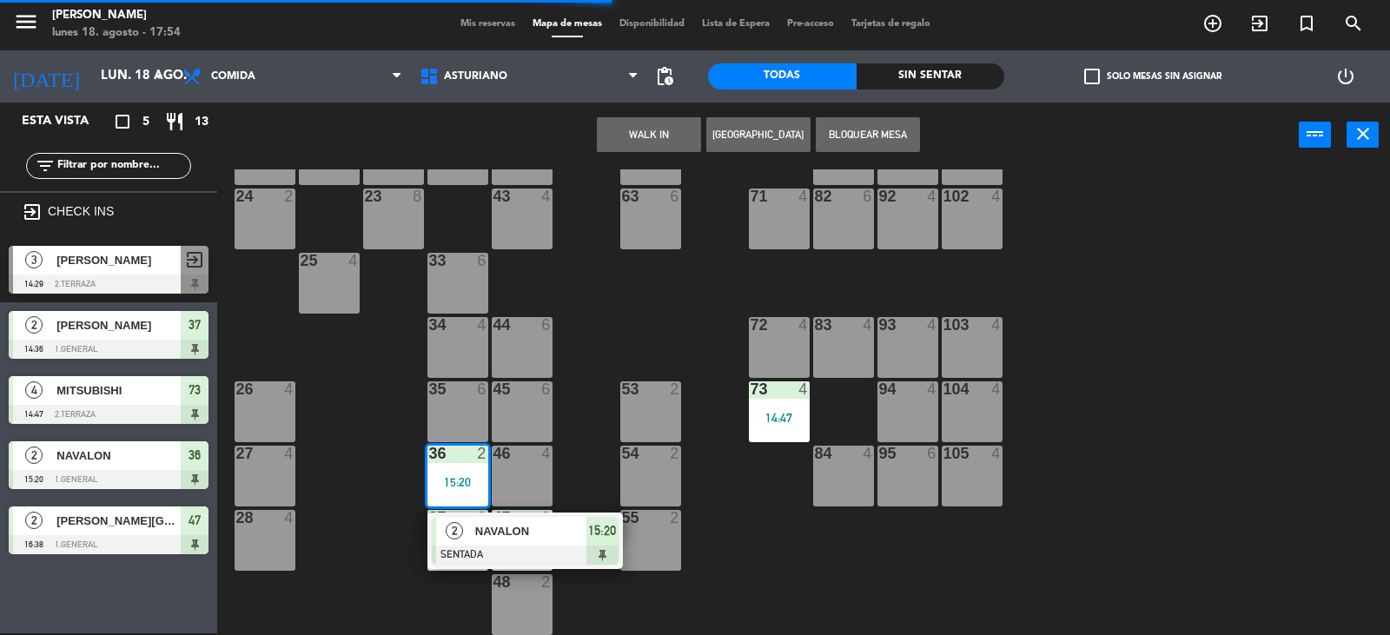
click at [464, 533] on div "2" at bounding box center [454, 531] width 37 height 29
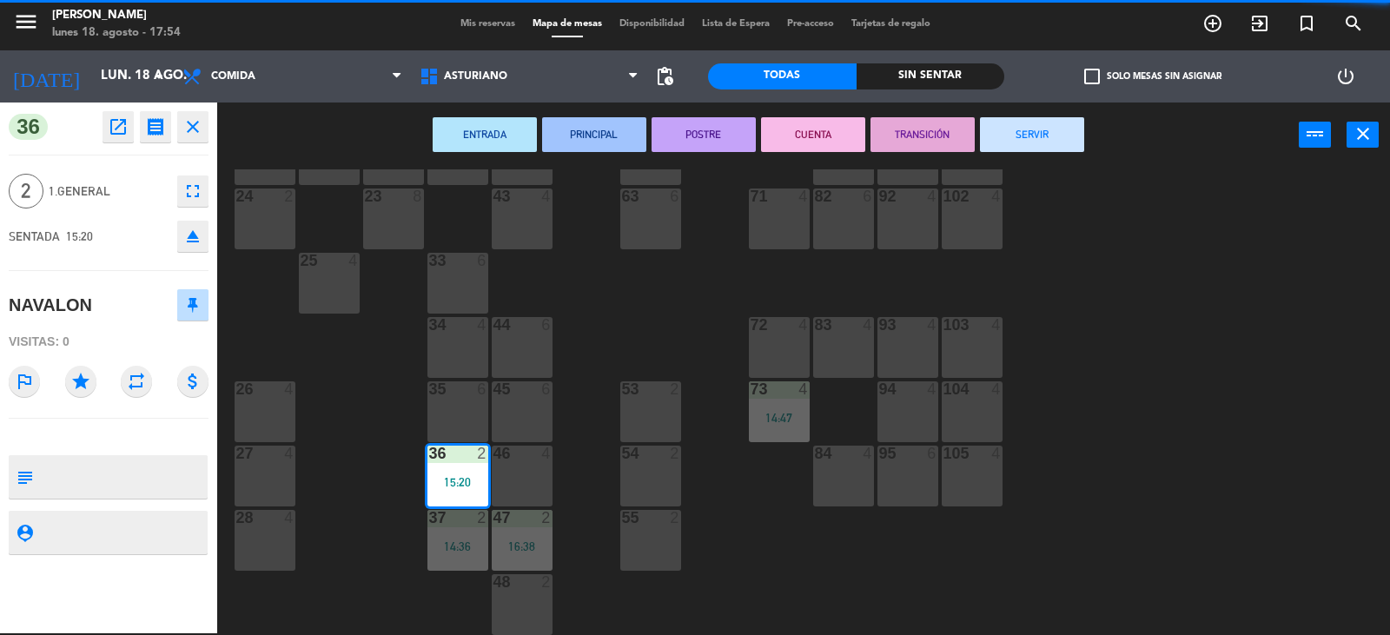
click at [1019, 132] on button "SERVIR" at bounding box center [1032, 134] width 104 height 35
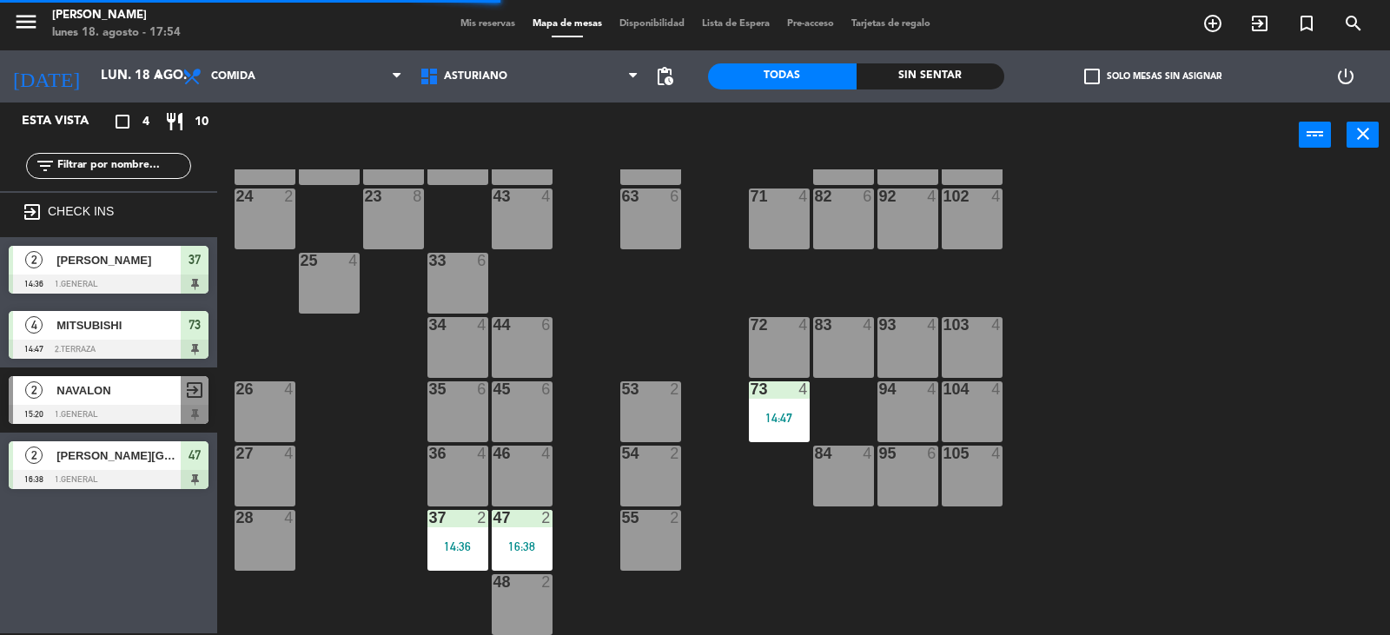
click at [443, 544] on div "14:36" at bounding box center [458, 546] width 61 height 12
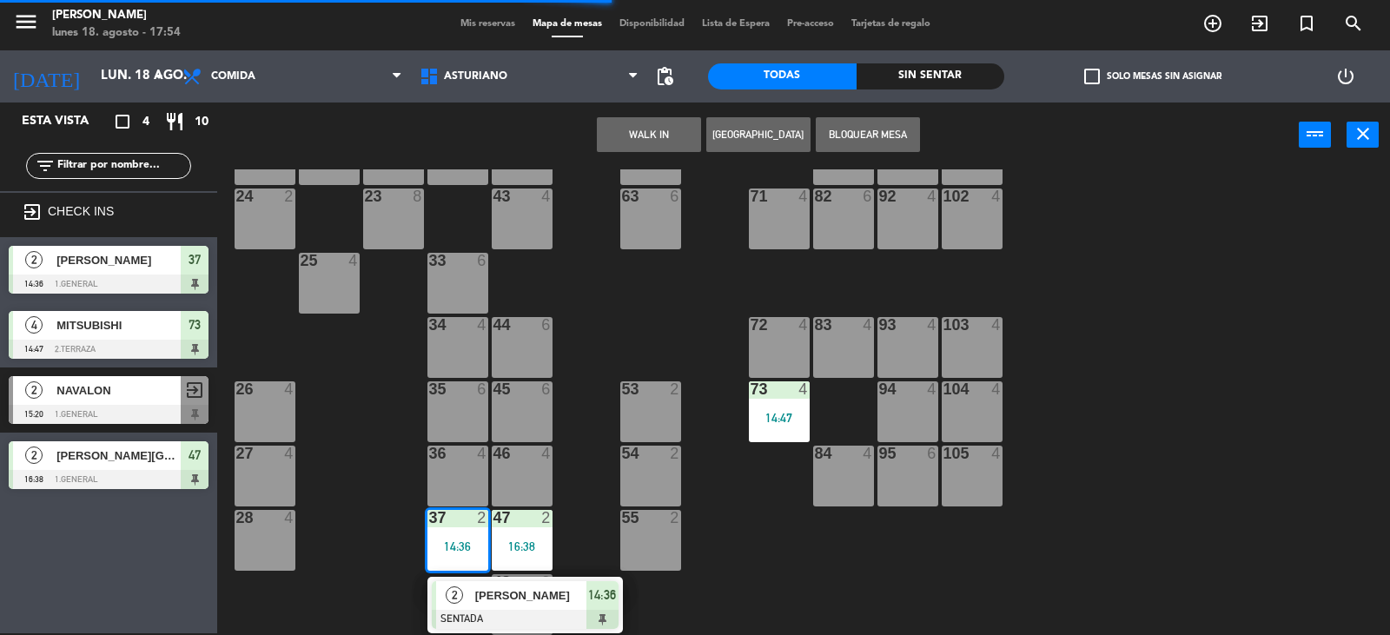
click at [493, 593] on span "[PERSON_NAME]" at bounding box center [530, 596] width 111 height 18
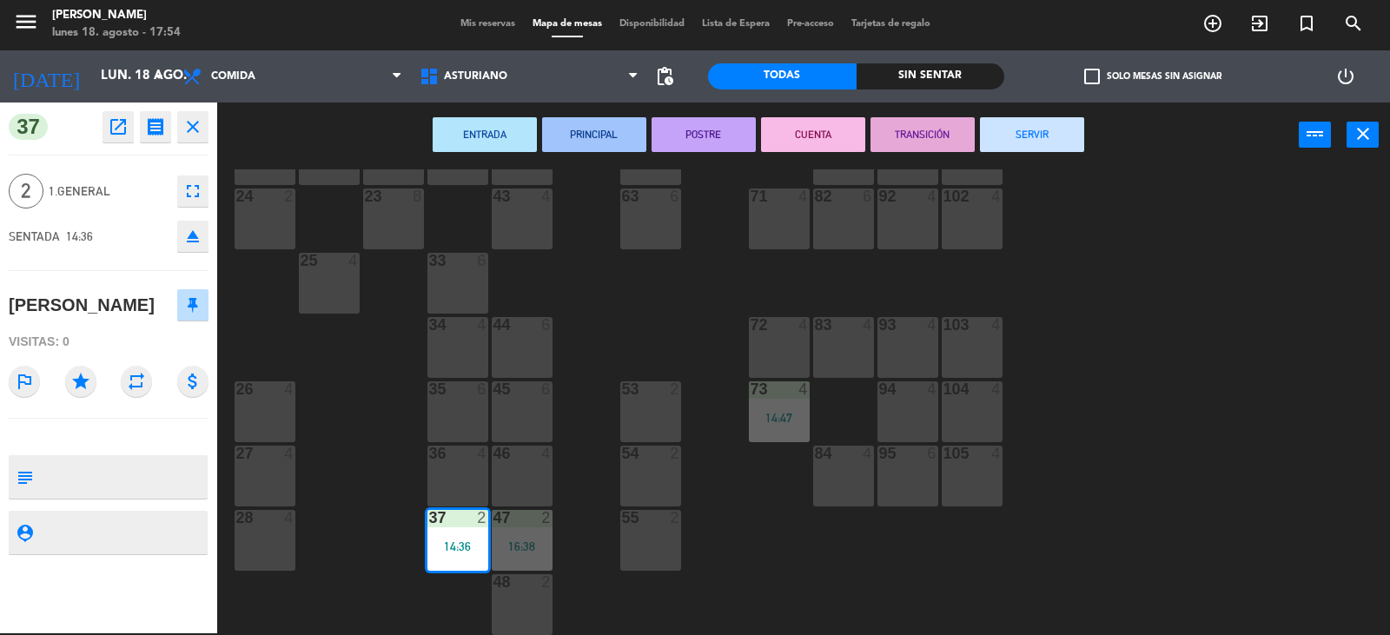
click at [1027, 120] on button "SERVIR" at bounding box center [1032, 134] width 104 height 35
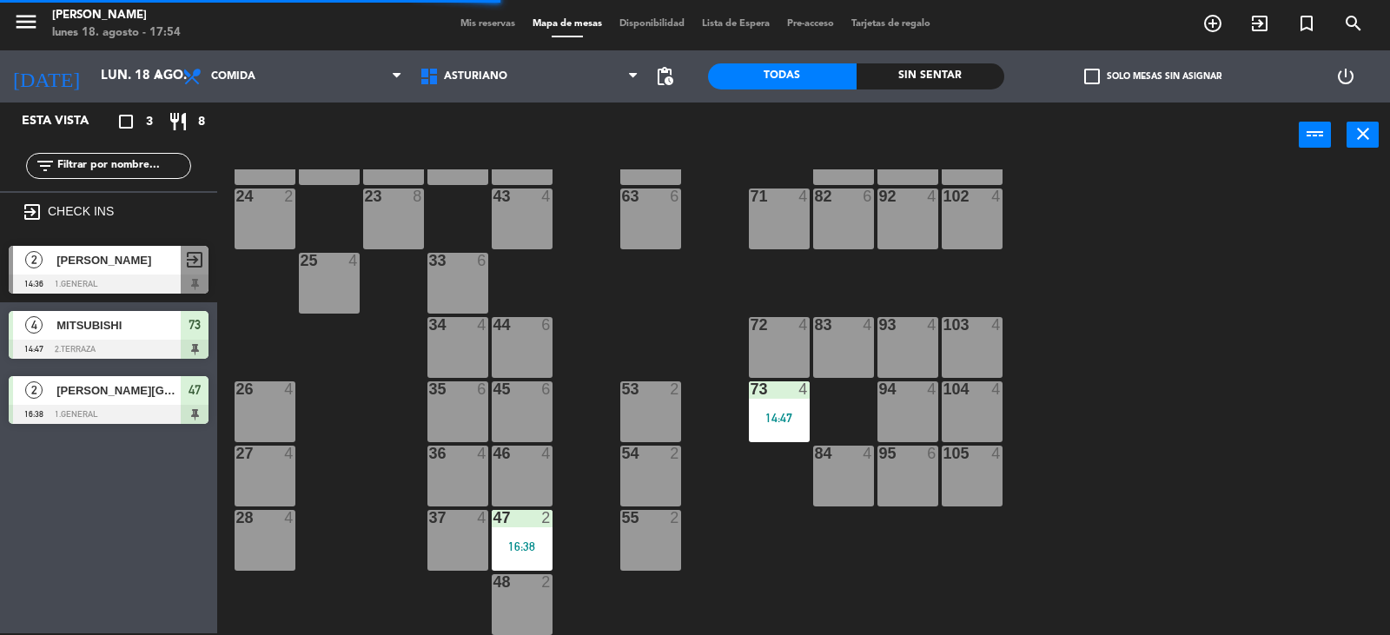
click at [525, 536] on div "47 2 16:38" at bounding box center [522, 540] width 61 height 61
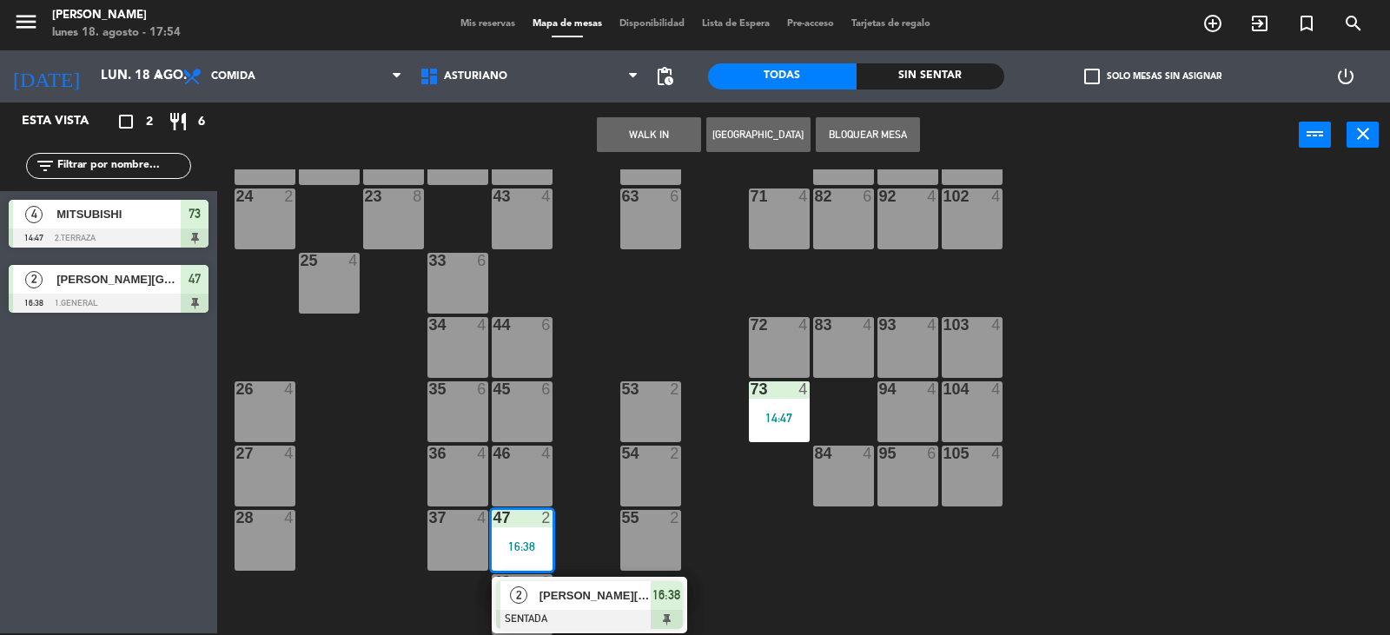
click at [636, 323] on div "1 block 12 2 block 8 60 10 20 5 30 5 40 4 61 6 62 6 41 4 31 4 21 4 10 6 70 6 80…" at bounding box center [810, 402] width 1159 height 466
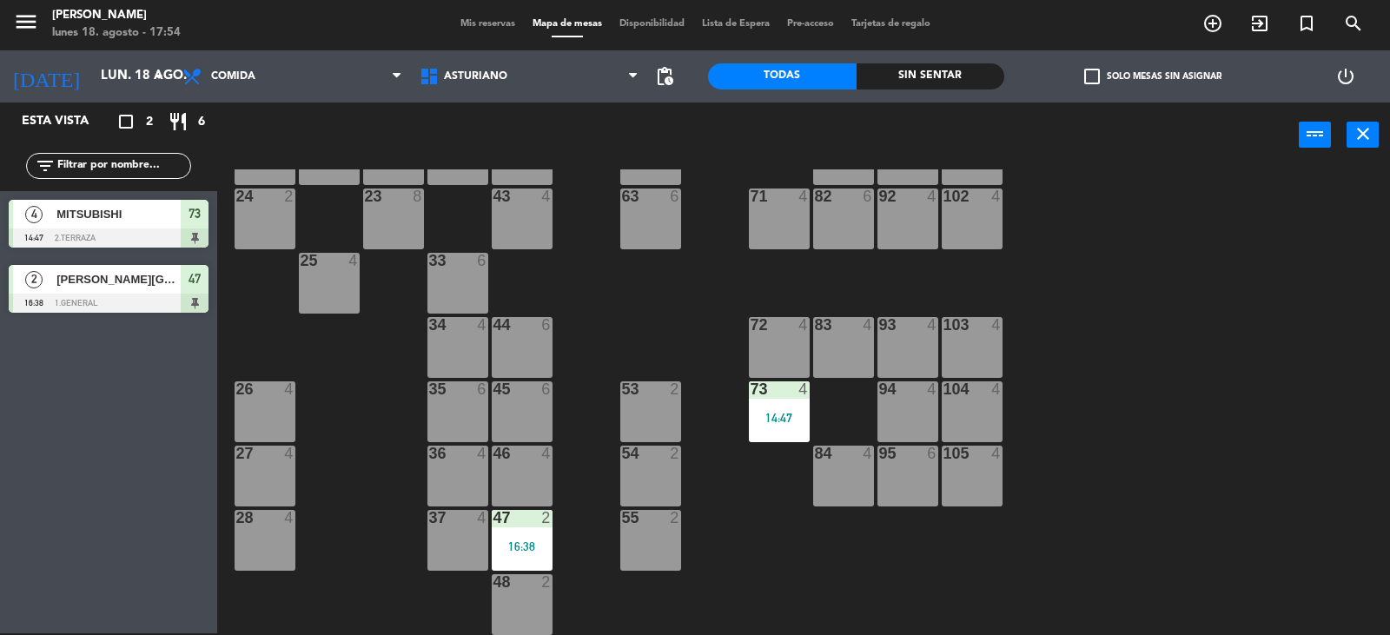
click at [783, 407] on div "73 4 14:47" at bounding box center [779, 411] width 61 height 61
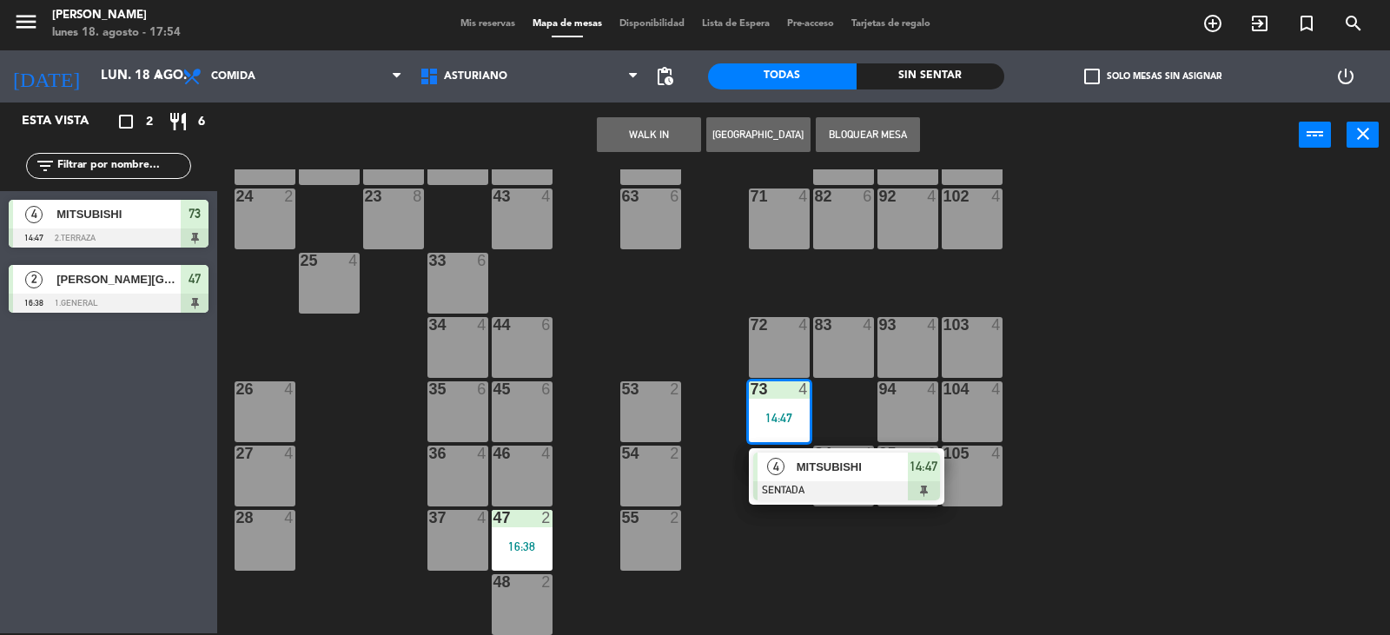
click at [814, 466] on span "MITSUBISHI" at bounding box center [852, 467] width 111 height 18
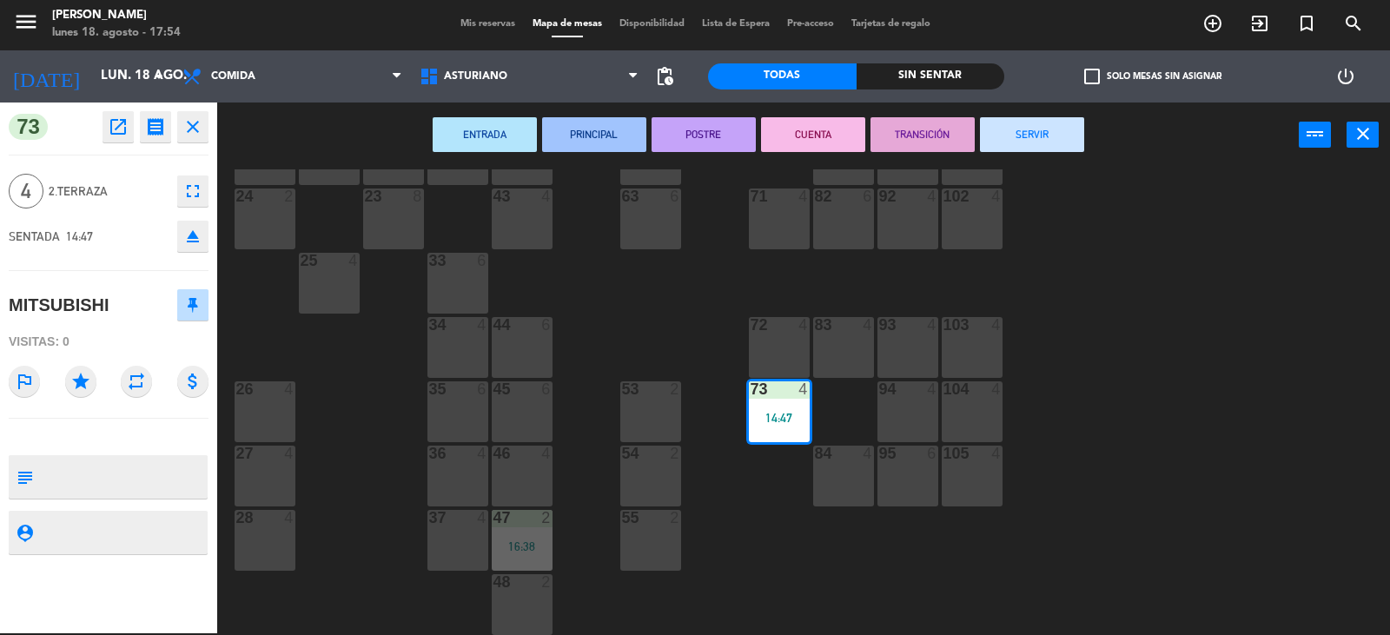
click at [1051, 125] on button "SERVIR" at bounding box center [1032, 134] width 104 height 35
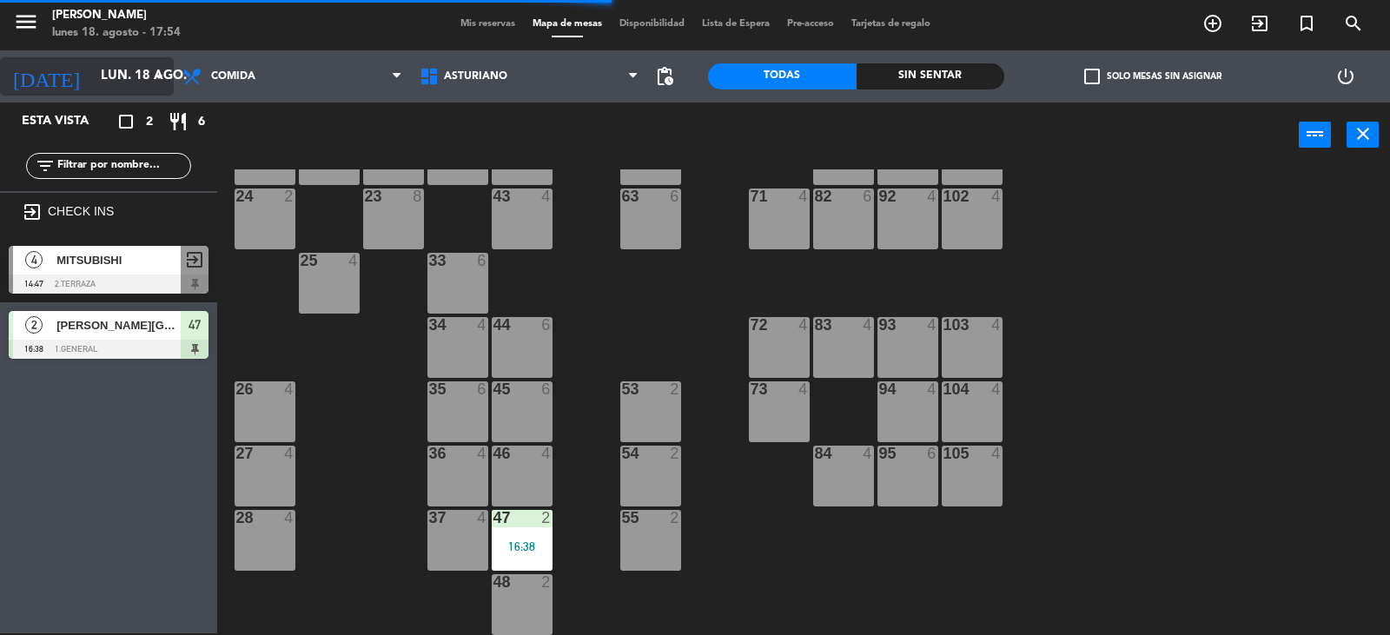
click at [151, 87] on input "lun. 18 ago." at bounding box center [176, 76] width 168 height 33
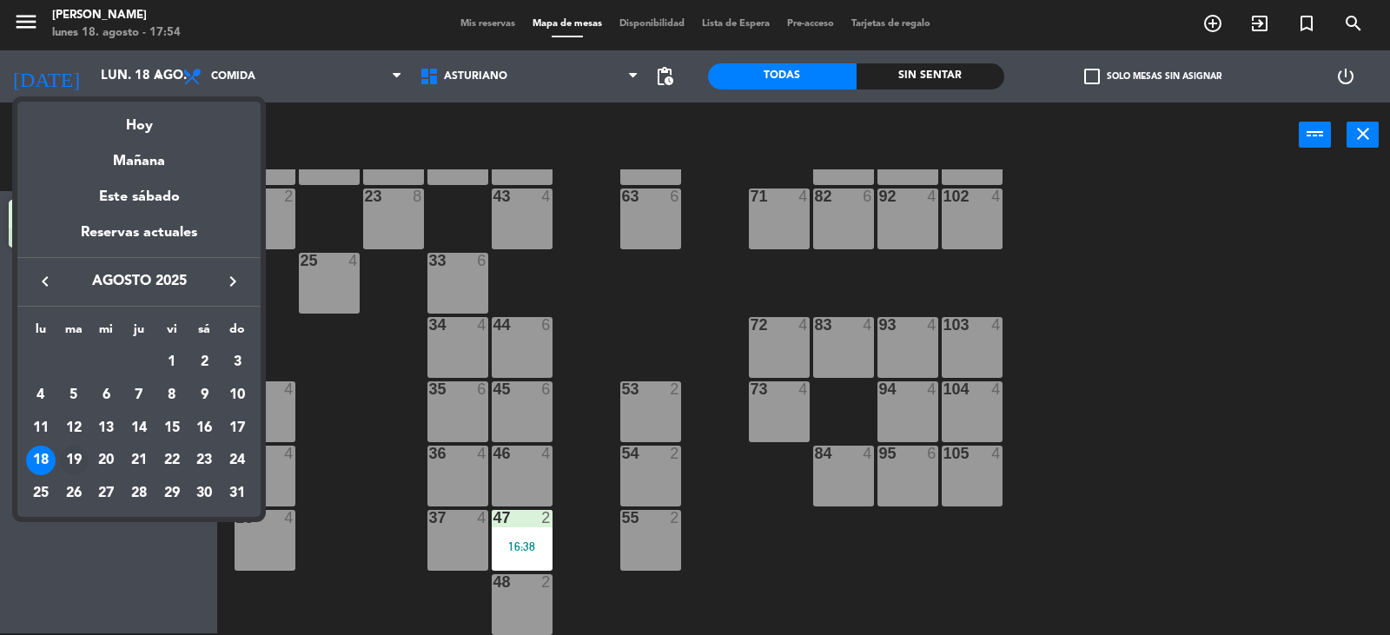
click at [76, 461] on div "19" at bounding box center [74, 461] width 30 height 30
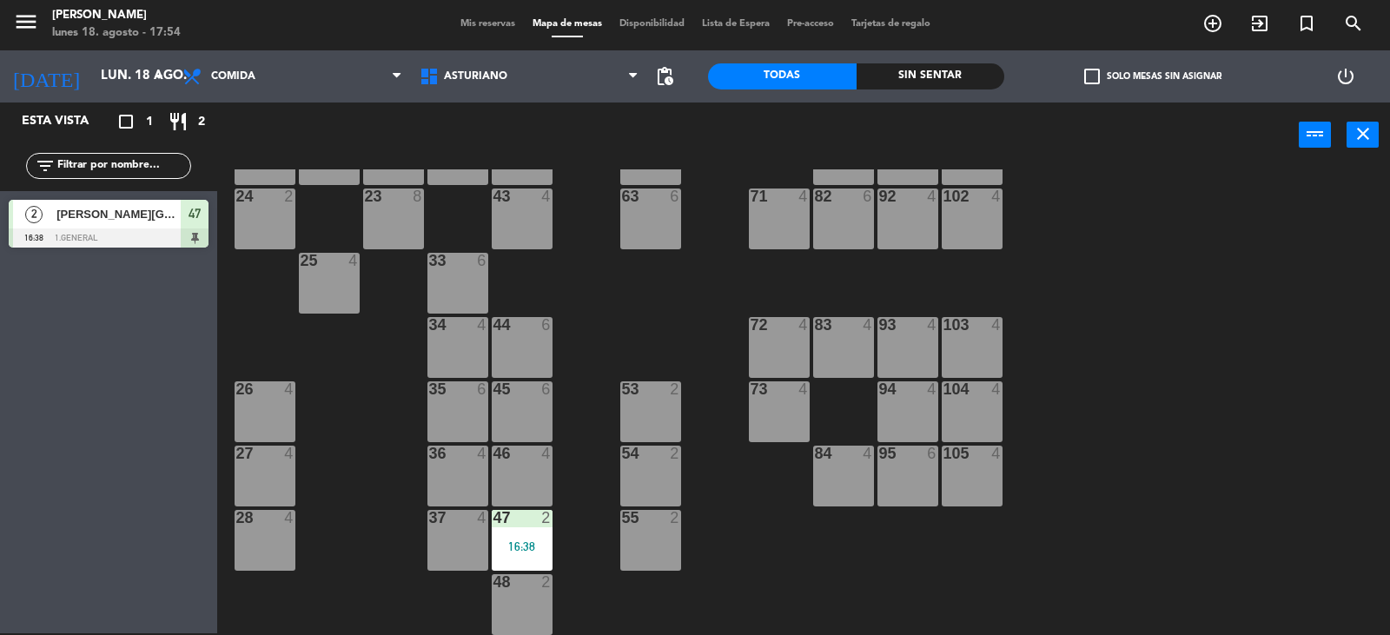
type input "[DATE] ago."
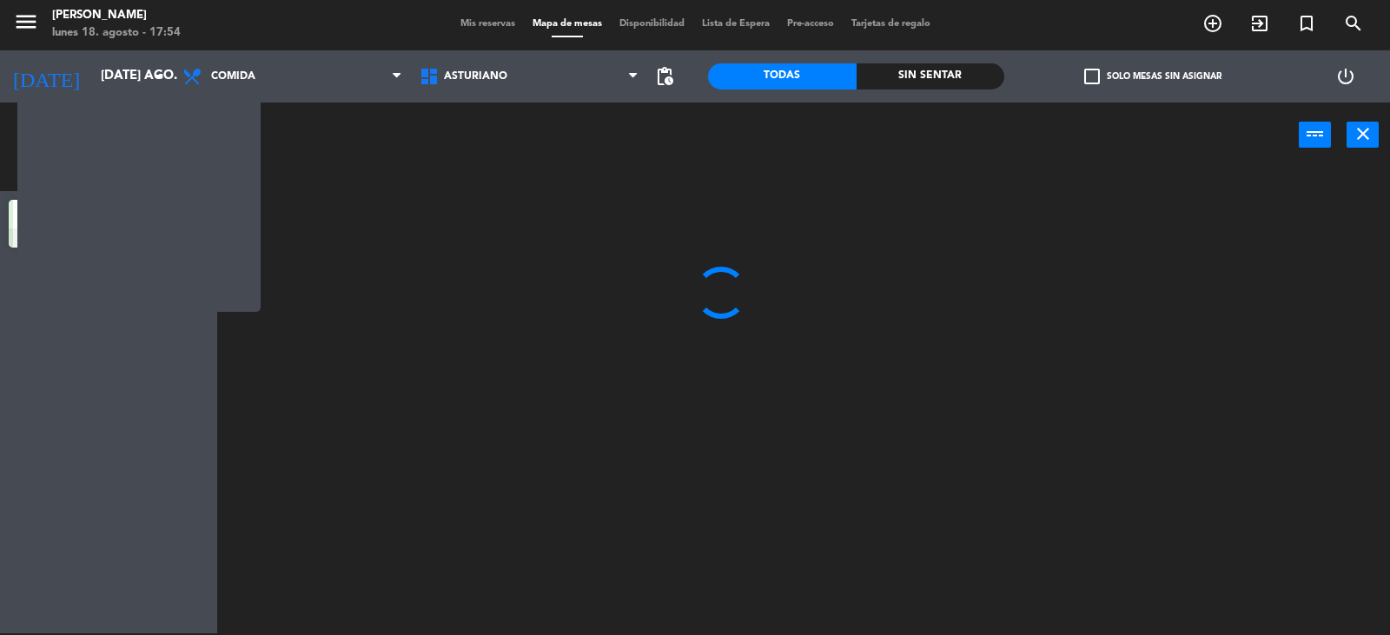
scroll to position [0, 0]
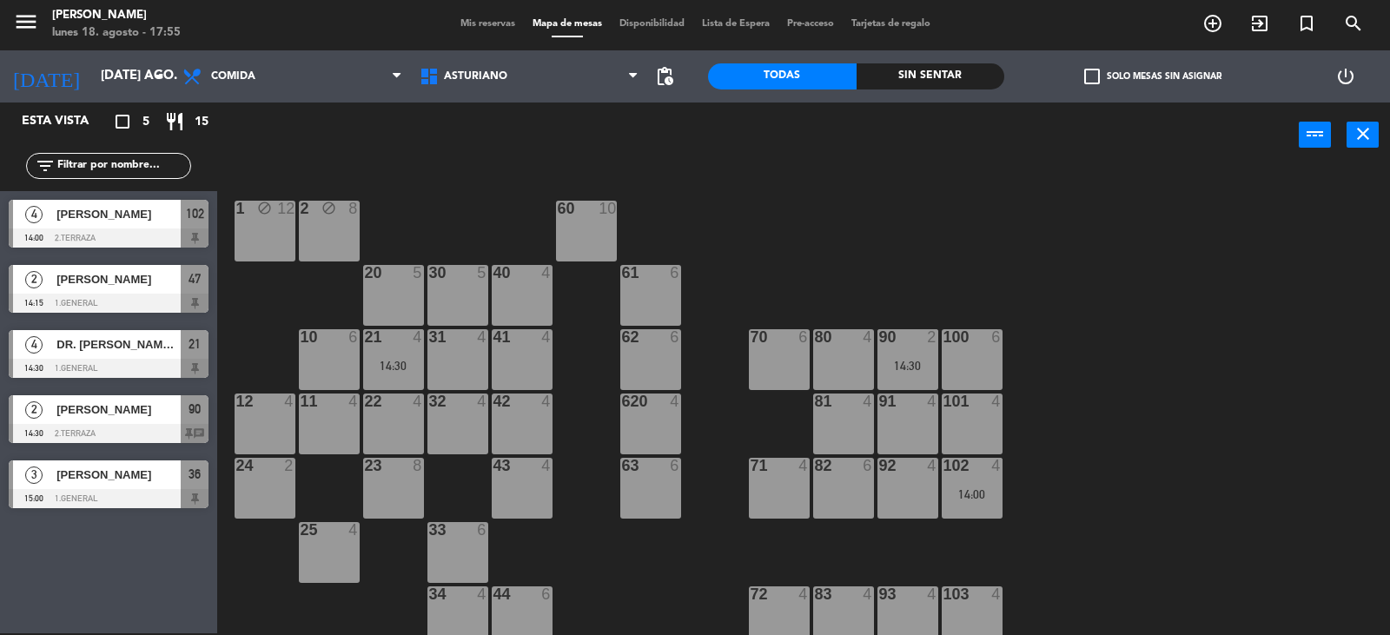
click at [770, 349] on div "70 6" at bounding box center [779, 359] width 61 height 61
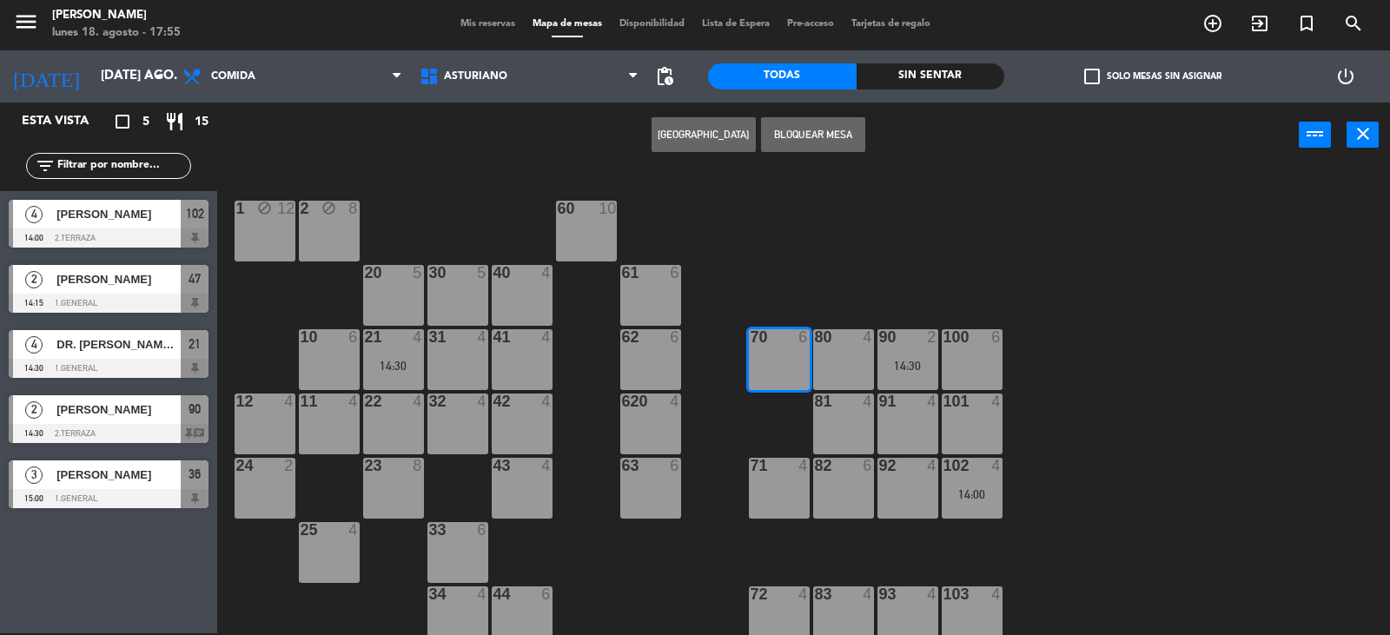
click at [695, 135] on button "[GEOGRAPHIC_DATA]" at bounding box center [704, 134] width 104 height 35
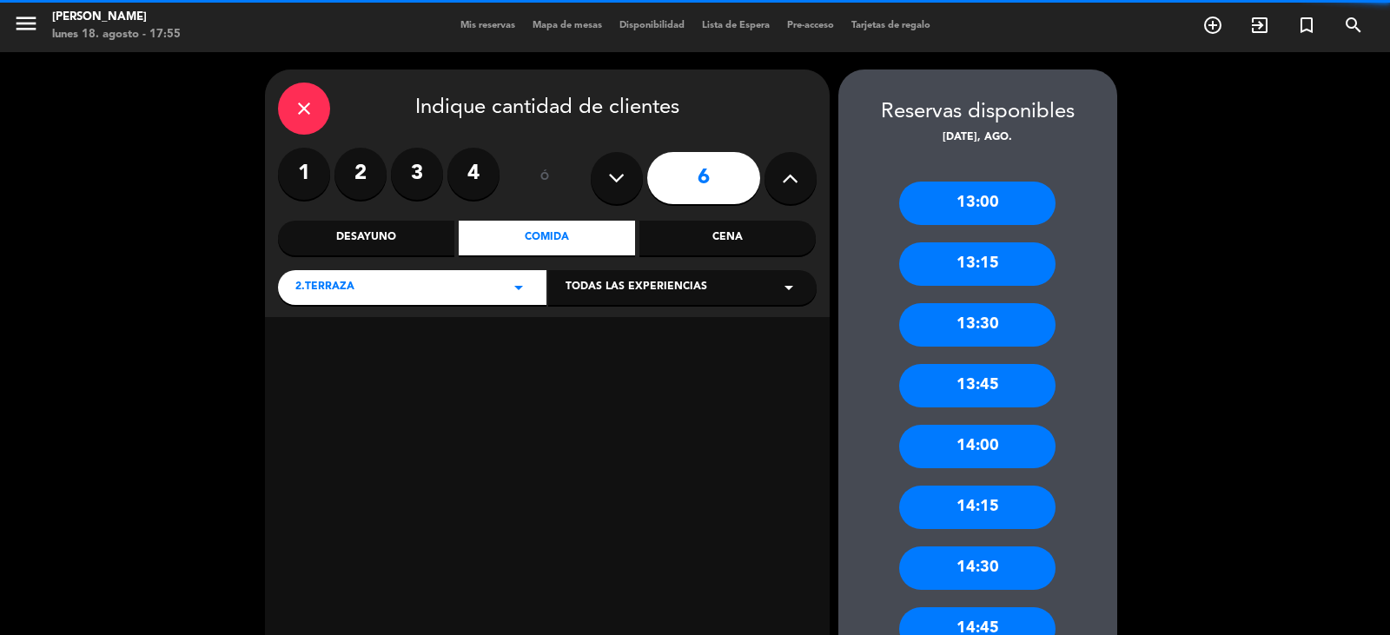
click at [623, 174] on icon at bounding box center [616, 178] width 17 height 26
type input "5"
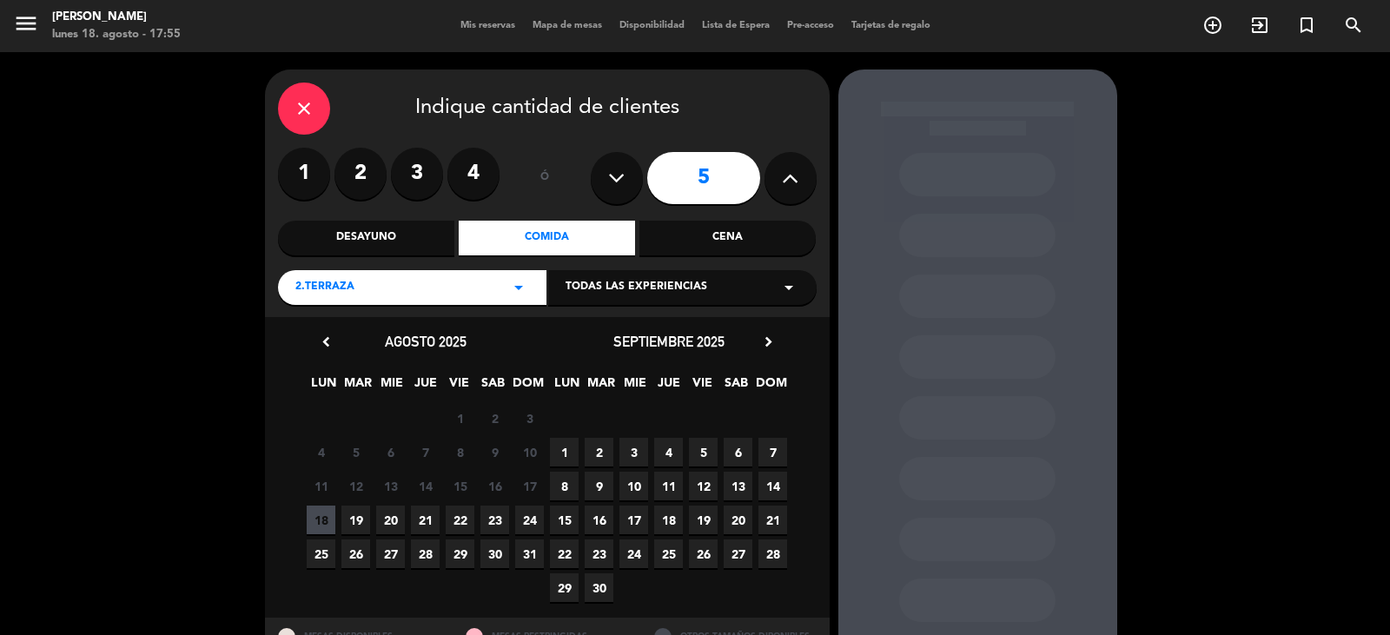
click at [351, 507] on span "19" at bounding box center [355, 520] width 29 height 29
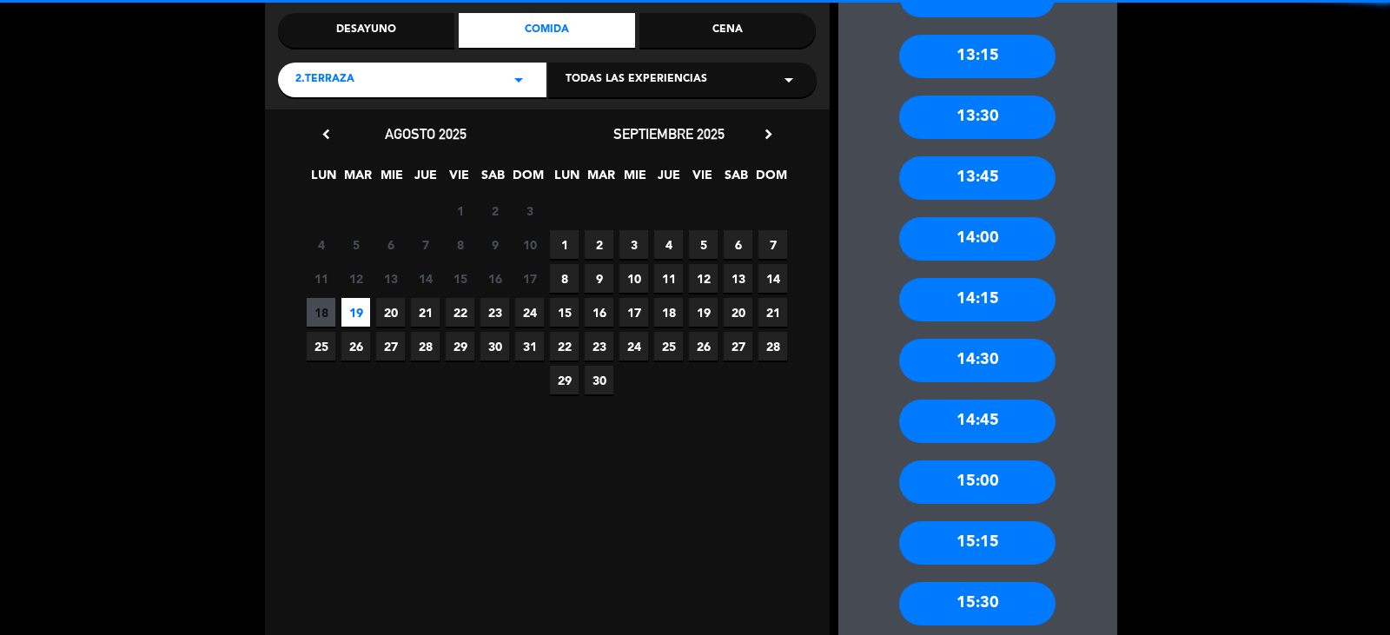
scroll to position [243, 0]
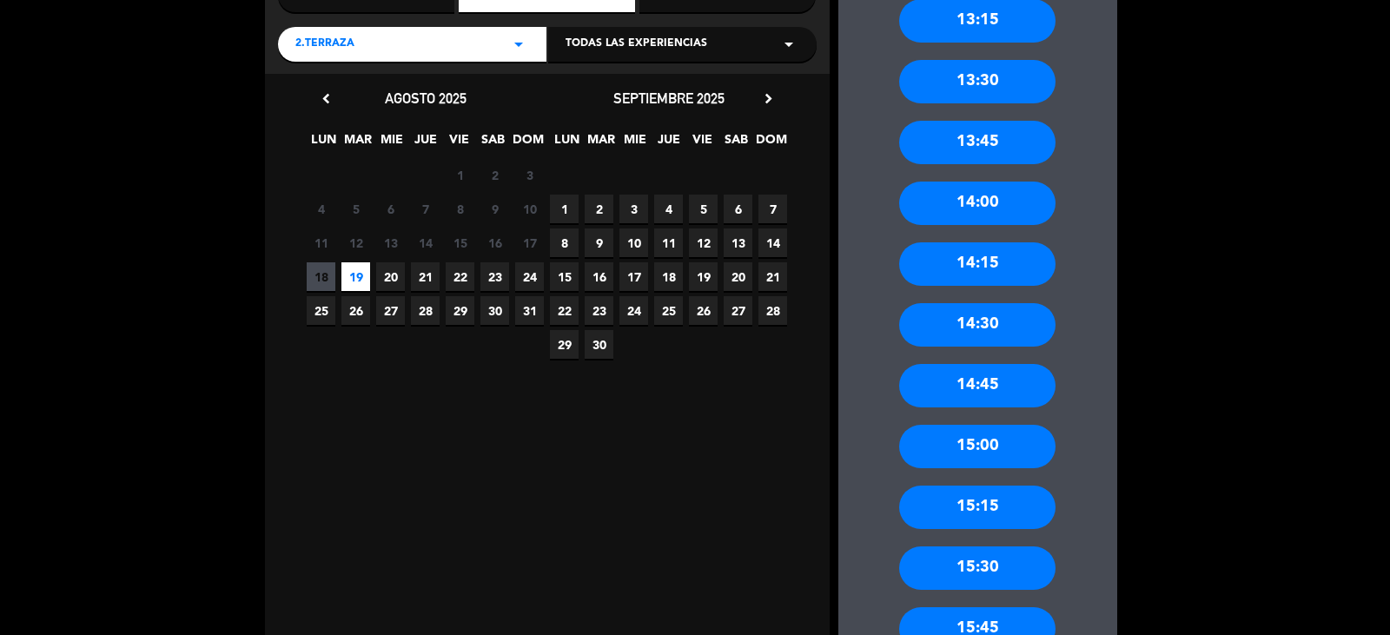
click at [940, 445] on div "15:00" at bounding box center [977, 446] width 156 height 43
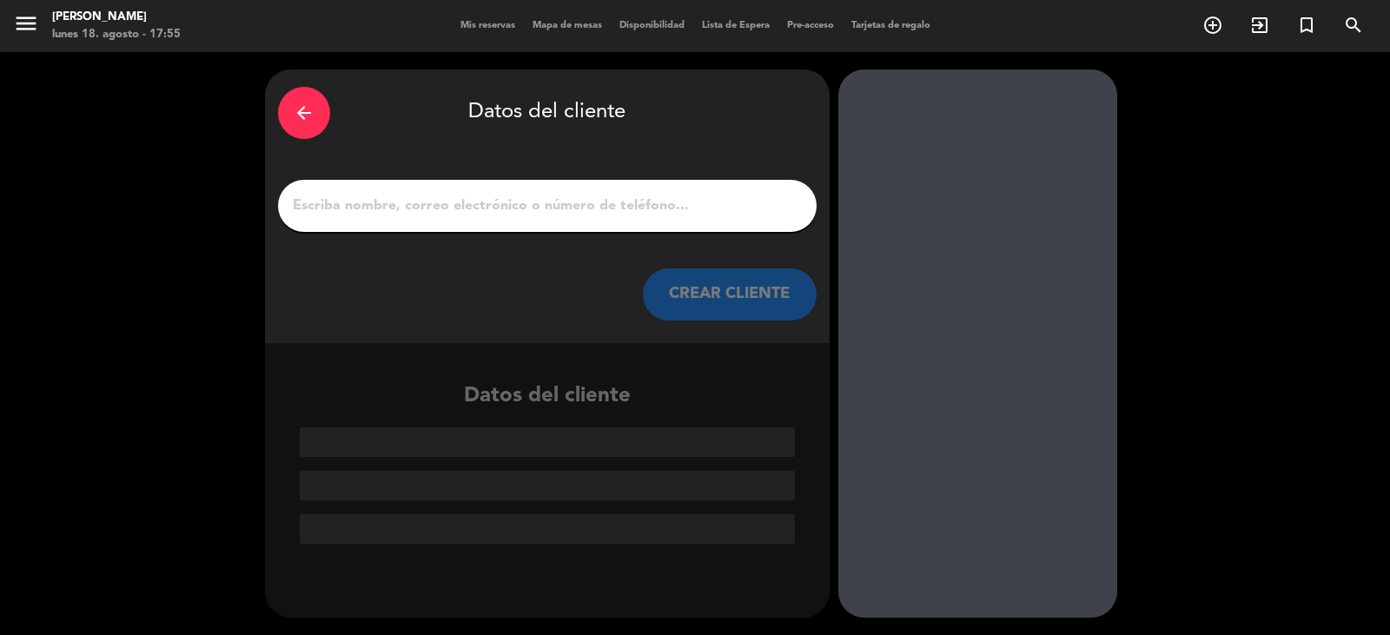
click at [312, 202] on input "1" at bounding box center [547, 206] width 513 height 24
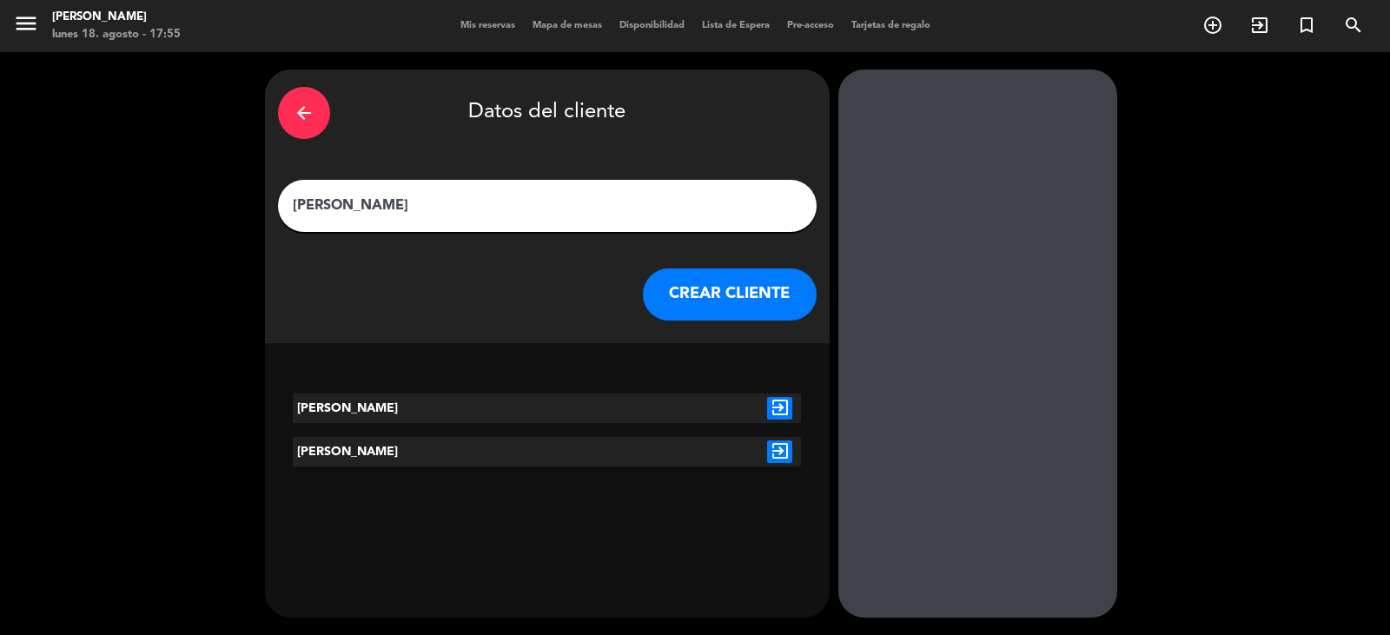
type input "[PERSON_NAME]"
click at [701, 279] on button "CREAR CLIENTE" at bounding box center [730, 294] width 174 height 52
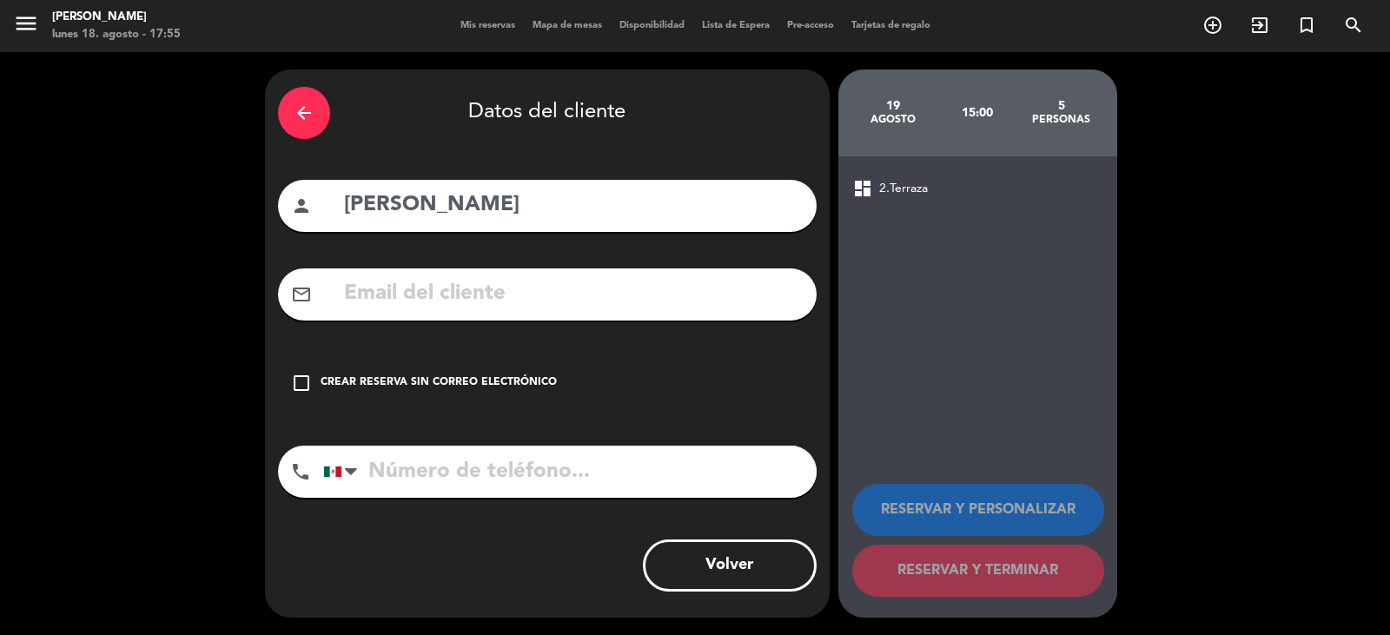
click at [295, 378] on icon "check_box_outline_blank" at bounding box center [301, 383] width 21 height 21
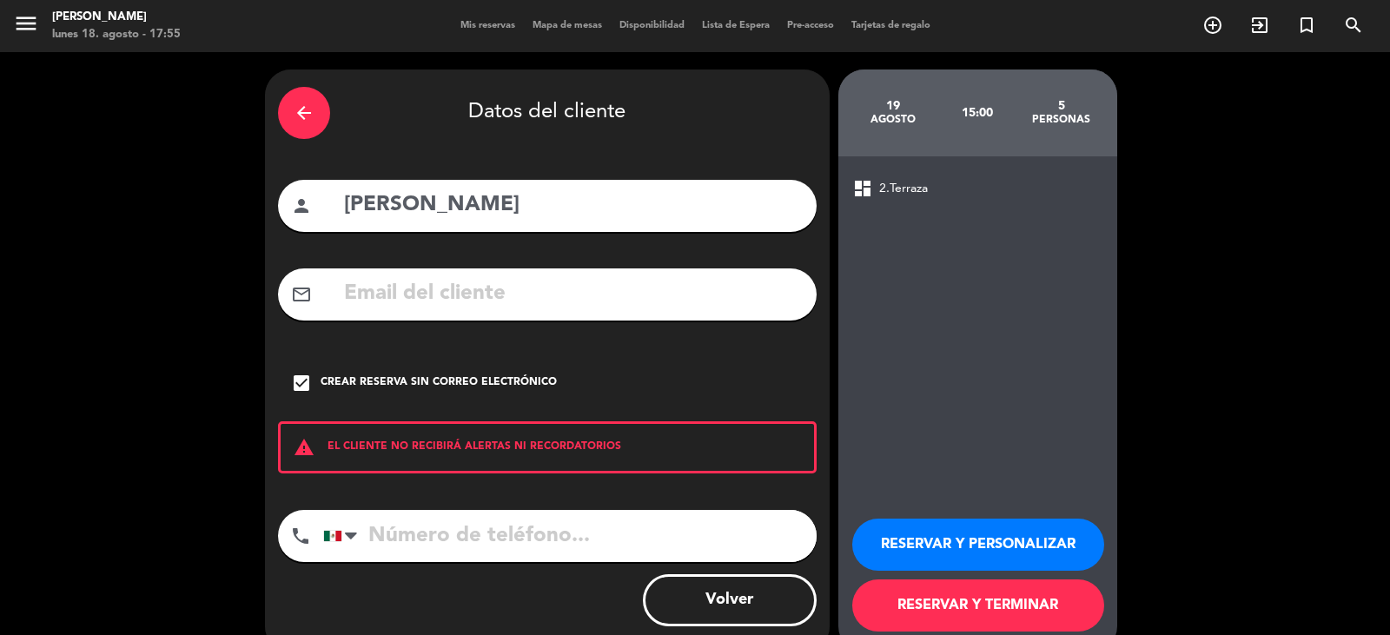
click at [1034, 601] on button "RESERVAR Y TERMINAR" at bounding box center [978, 606] width 252 height 52
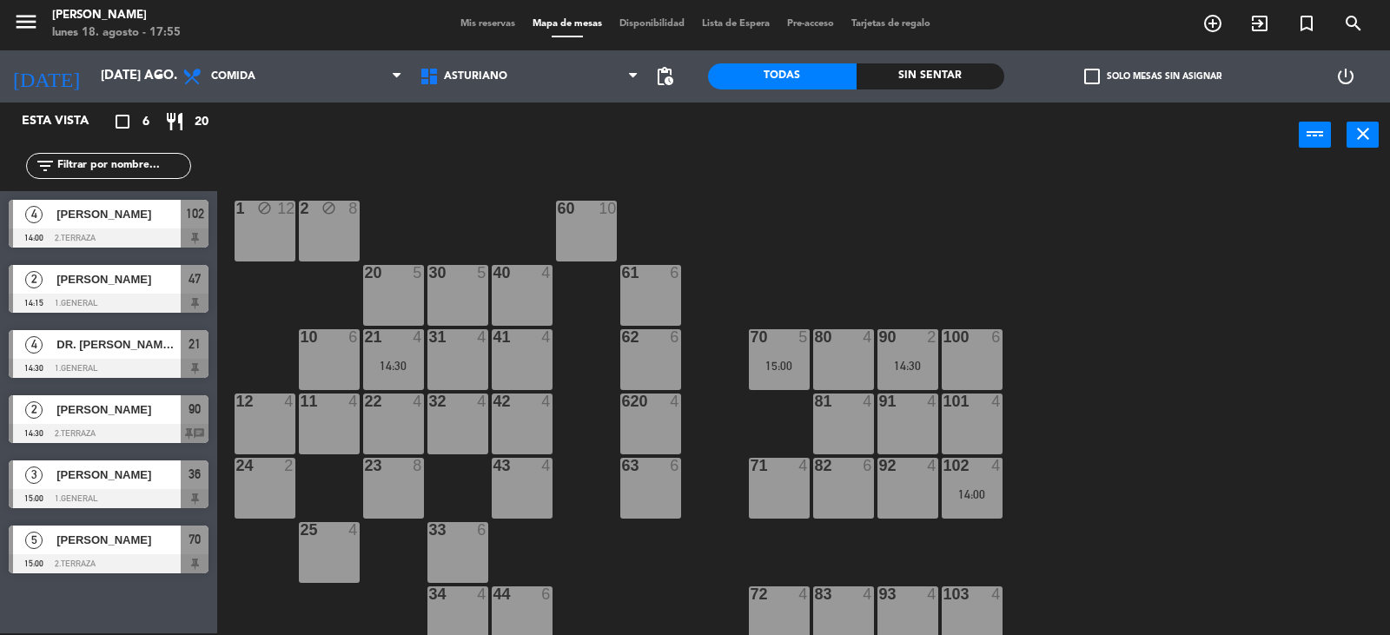
click at [472, 416] on div "32 4" at bounding box center [458, 424] width 61 height 61
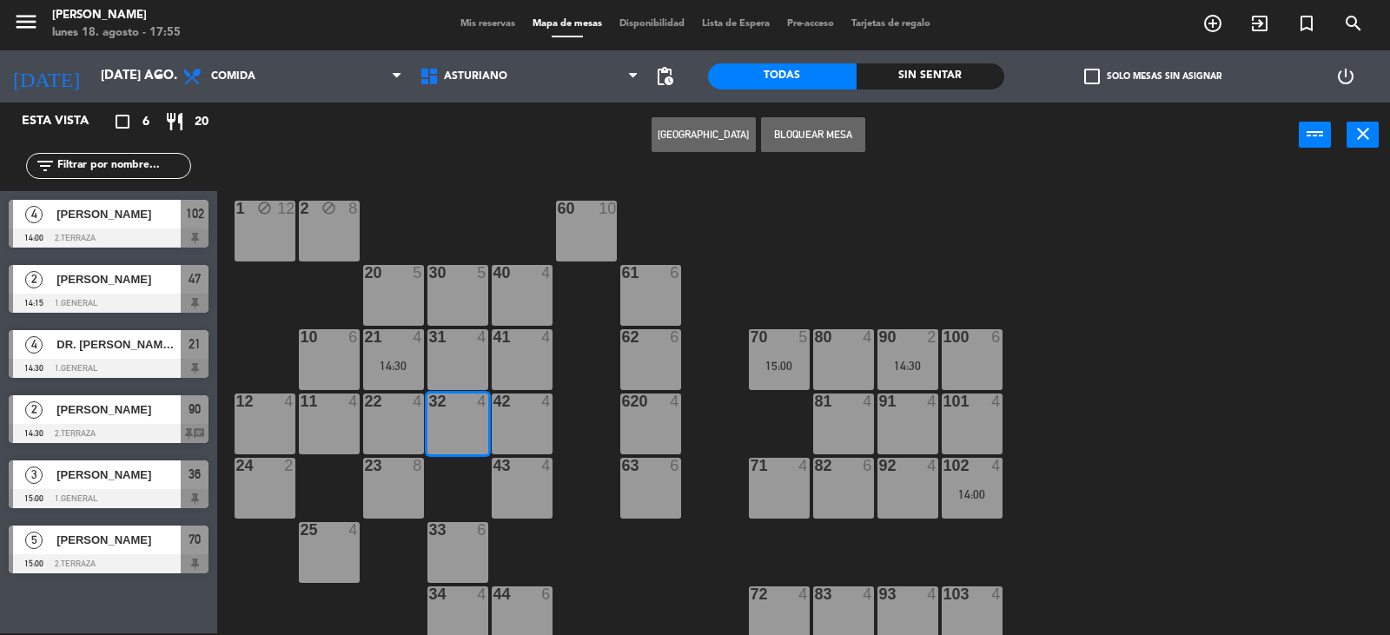
click at [693, 129] on button "[GEOGRAPHIC_DATA]" at bounding box center [704, 134] width 104 height 35
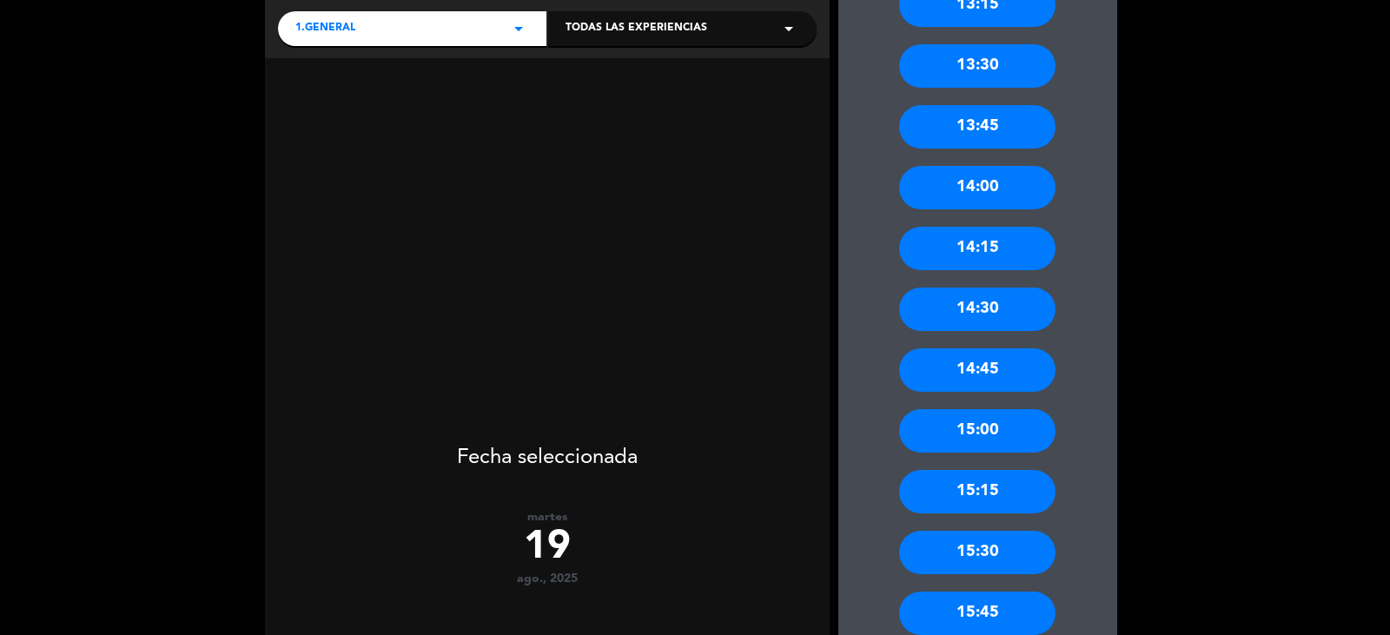
scroll to position [261, 0]
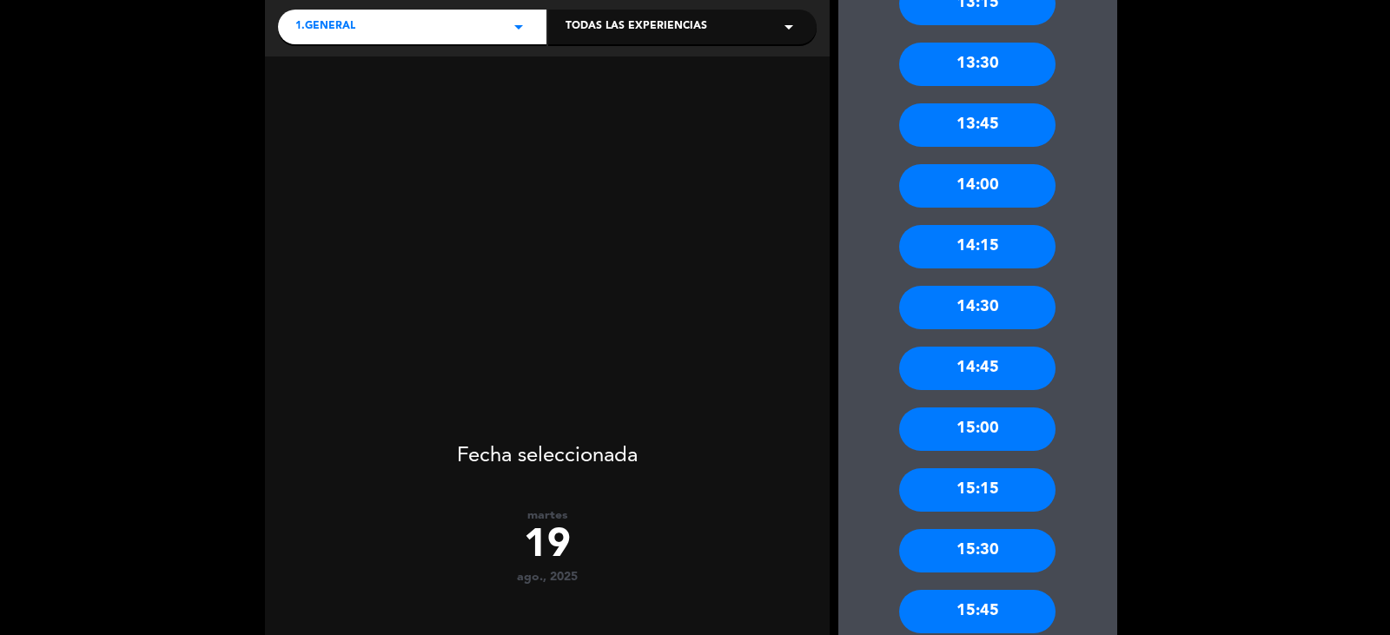
drag, startPoint x: 971, startPoint y: 308, endPoint x: 745, endPoint y: 309, distance: 225.9
click at [928, 307] on div "14:30" at bounding box center [977, 307] width 156 height 43
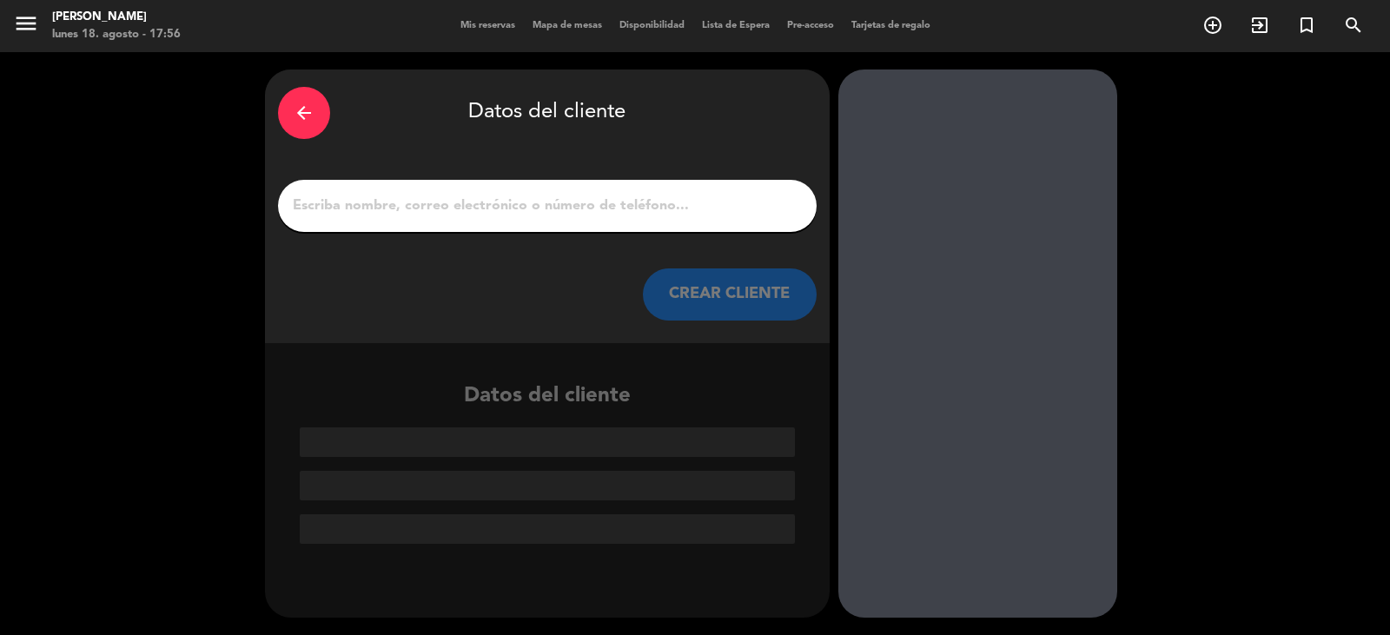
click at [311, 210] on input "1" at bounding box center [547, 206] width 513 height 24
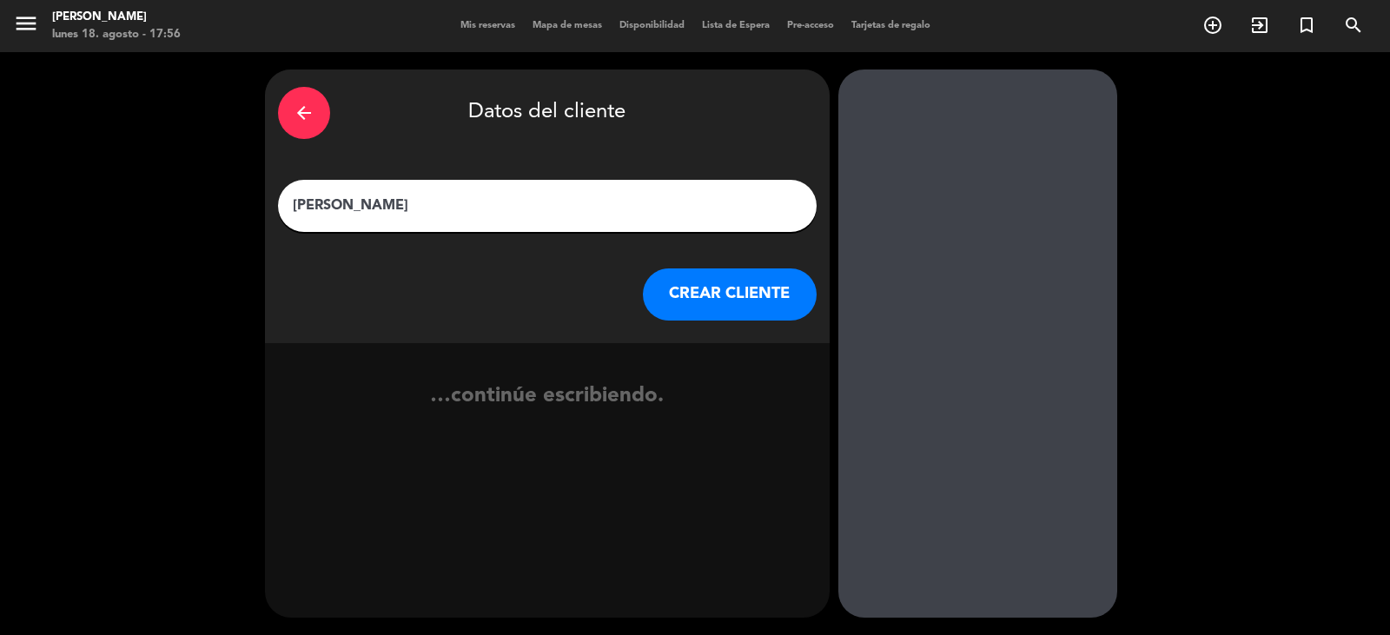
type input "[PERSON_NAME]"
click at [681, 285] on button "CREAR CLIENTE" at bounding box center [730, 294] width 174 height 52
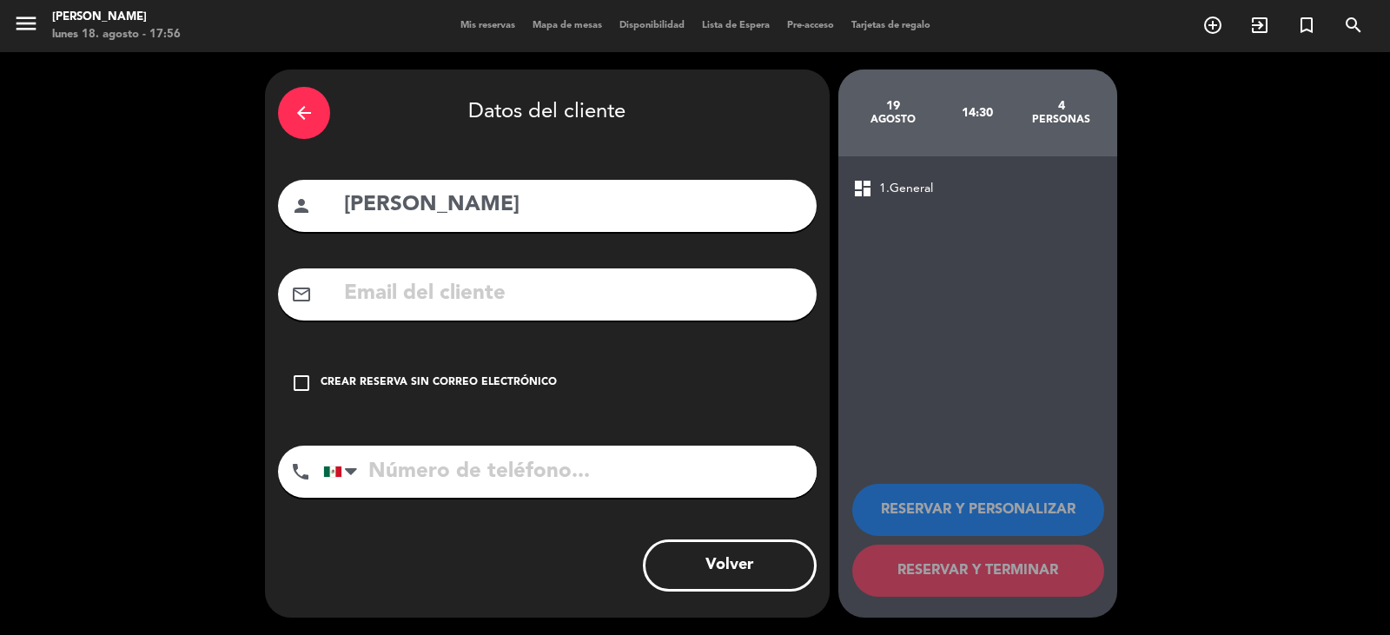
click at [296, 394] on div "check_box_outline_blank Crear reserva sin correo electrónico" at bounding box center [547, 383] width 539 height 52
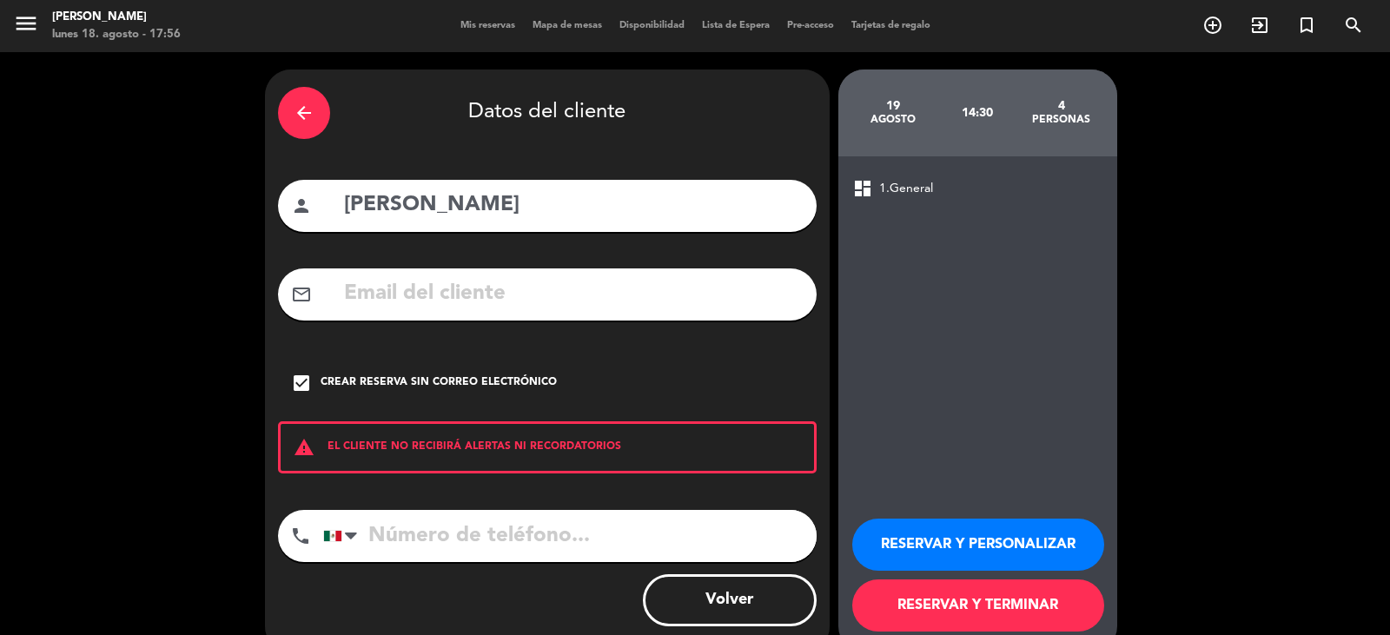
click at [921, 602] on button "RESERVAR Y TERMINAR" at bounding box center [978, 606] width 252 height 52
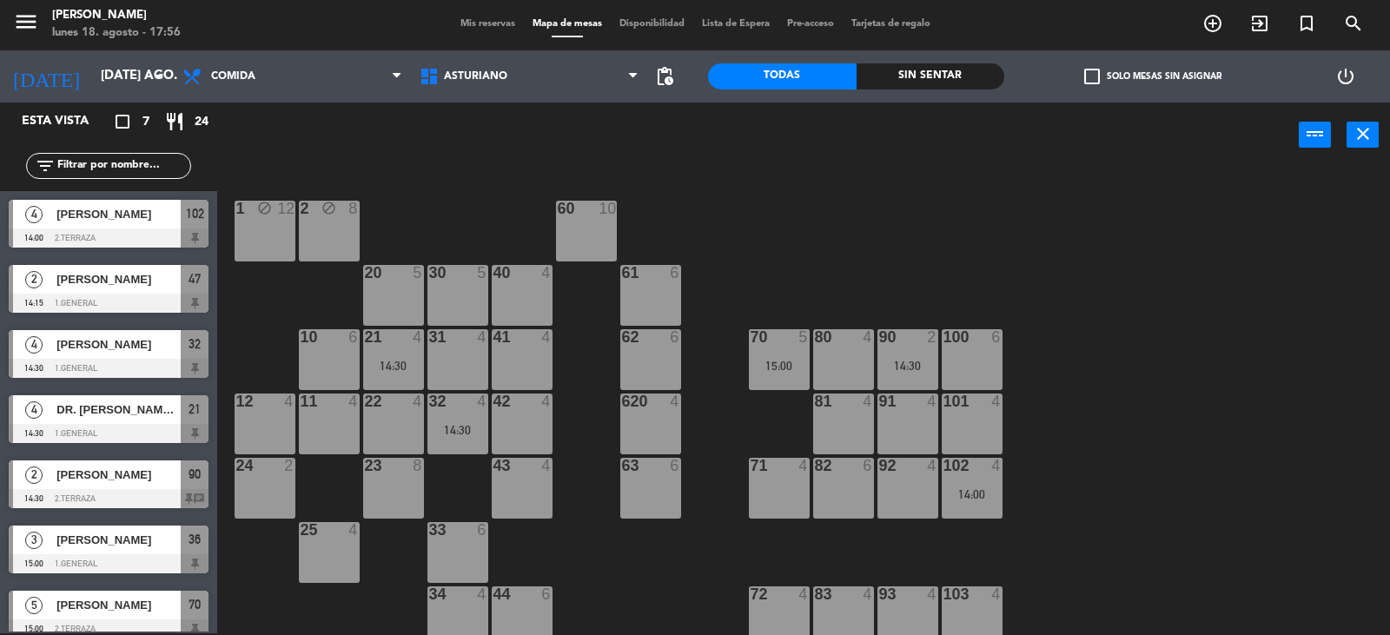
click at [777, 601] on div at bounding box center [779, 595] width 29 height 16
click at [686, 129] on button "[GEOGRAPHIC_DATA]" at bounding box center [704, 134] width 104 height 35
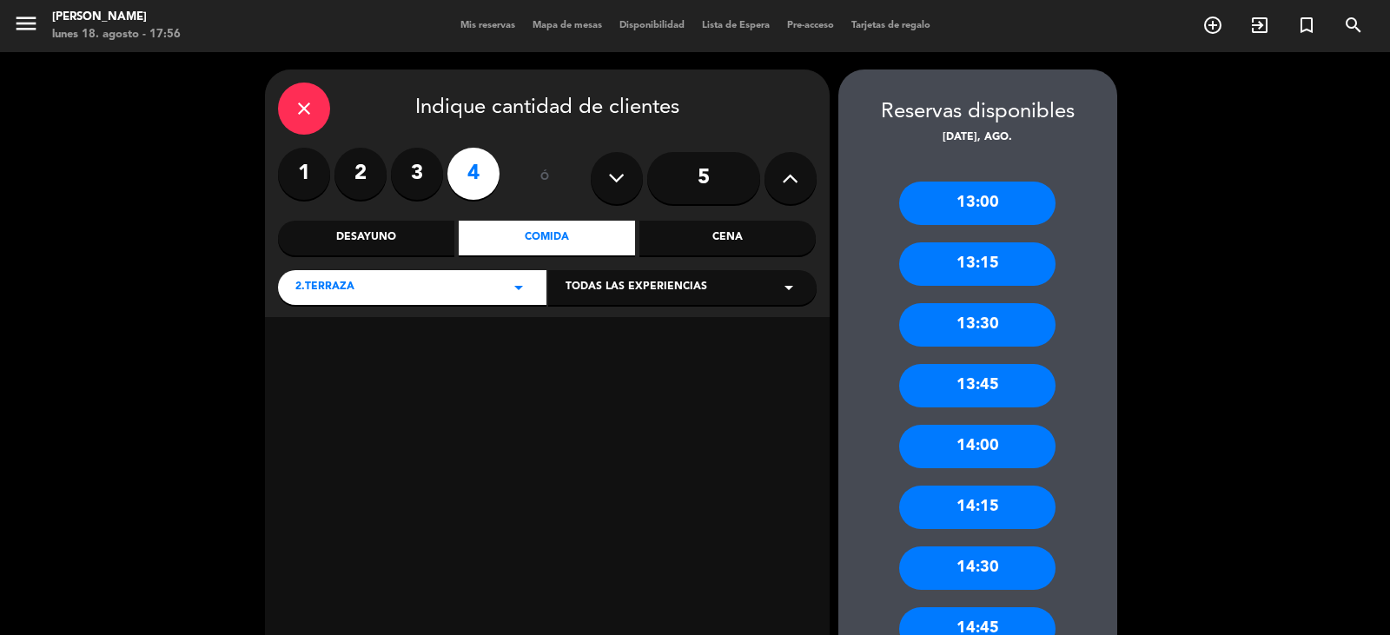
drag, startPoint x: 965, startPoint y: 575, endPoint x: 870, endPoint y: 550, distance: 98.8
click at [938, 571] on div "14:30" at bounding box center [977, 568] width 156 height 43
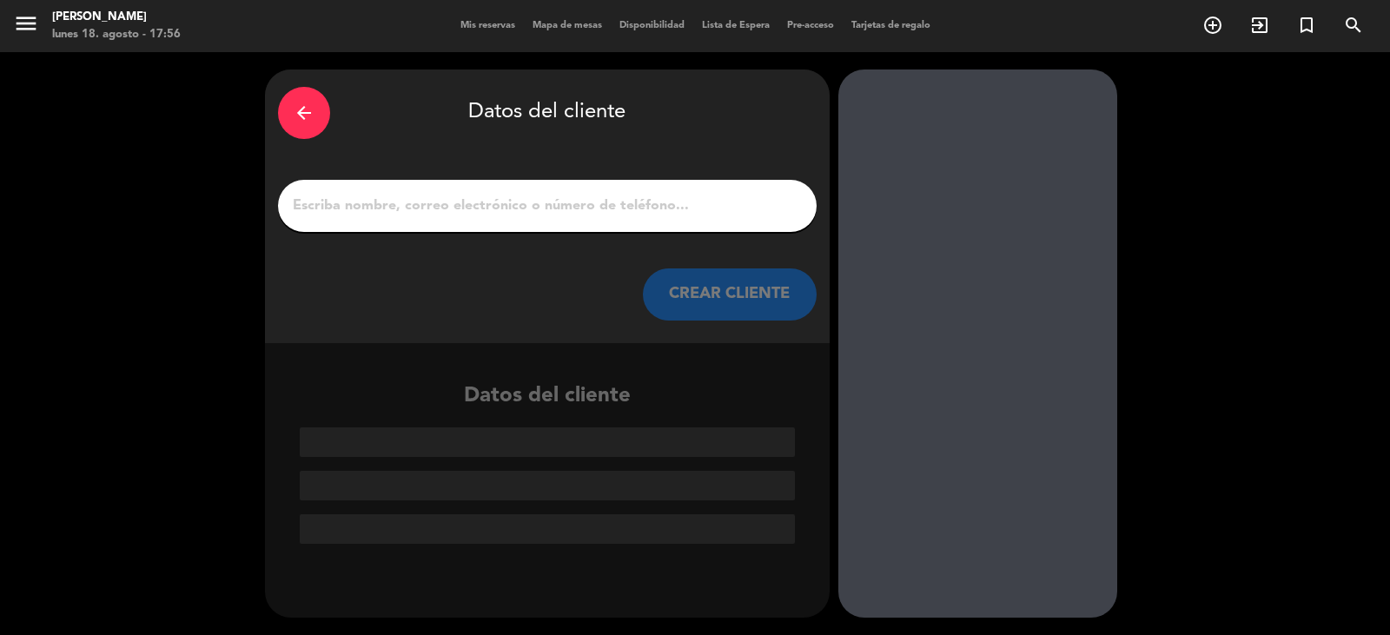
click at [339, 212] on input "1" at bounding box center [547, 206] width 513 height 24
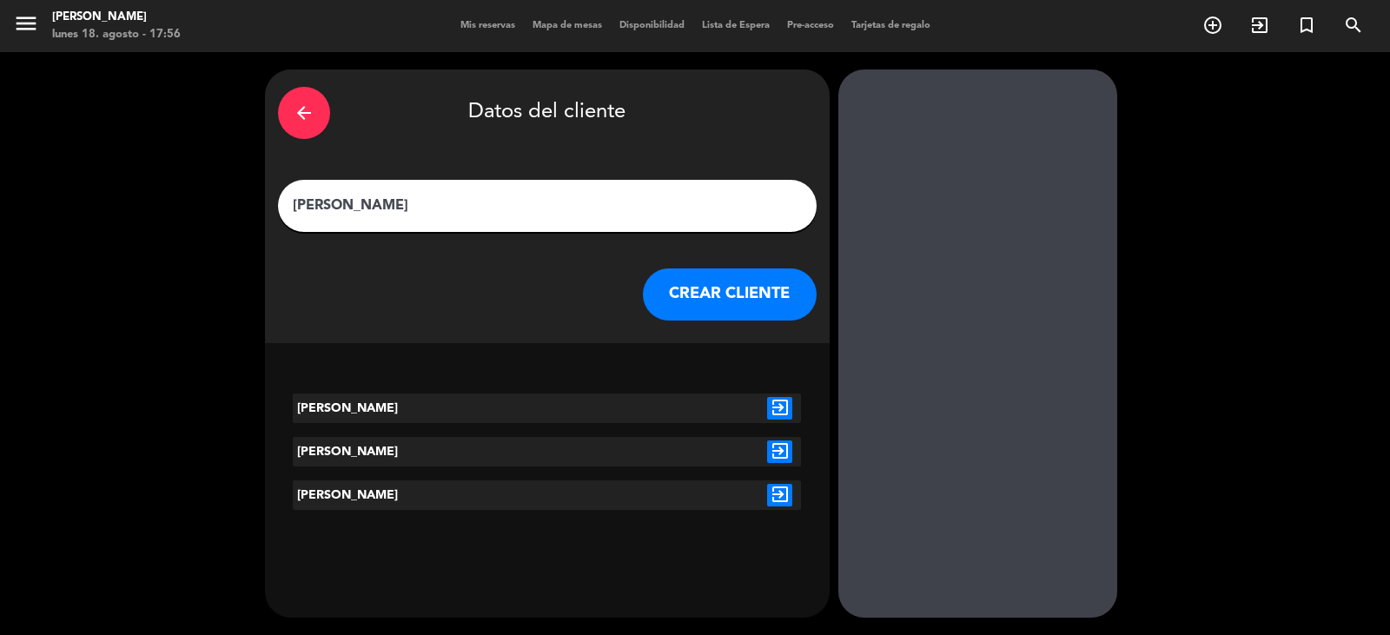
type input "[PERSON_NAME]"
click at [781, 454] on icon "exit_to_app" at bounding box center [779, 452] width 25 height 23
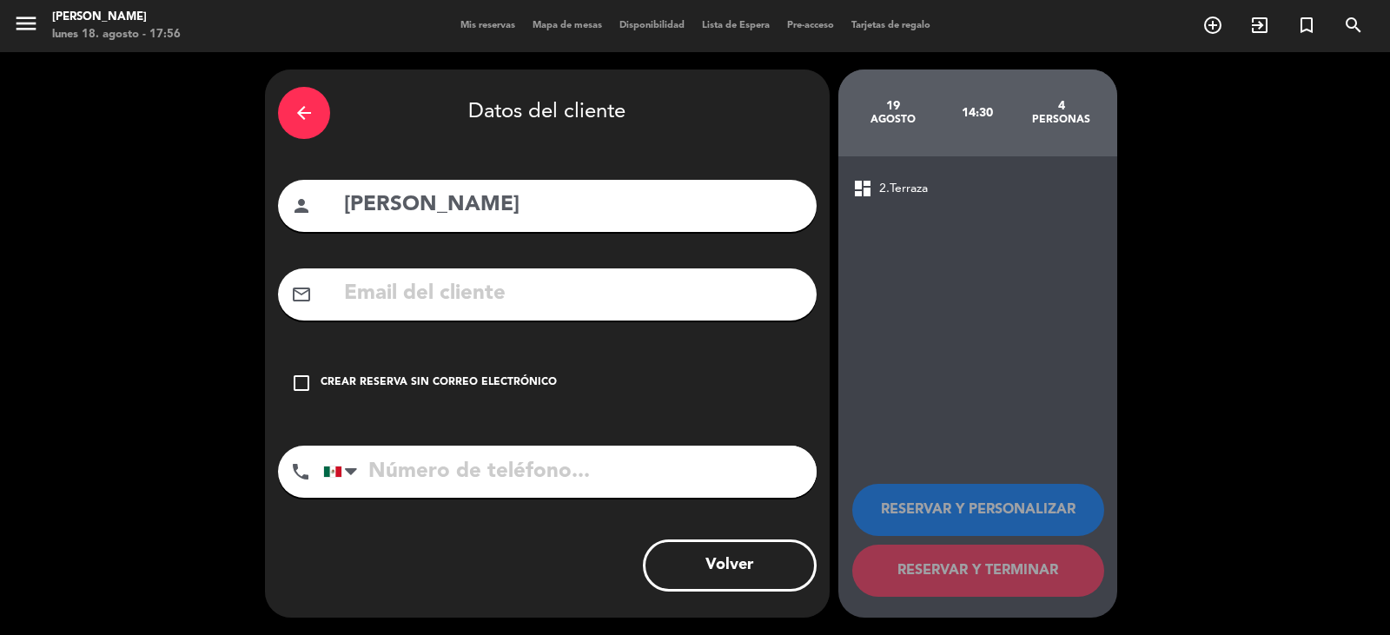
click at [298, 387] on icon "check_box_outline_blank" at bounding box center [301, 383] width 21 height 21
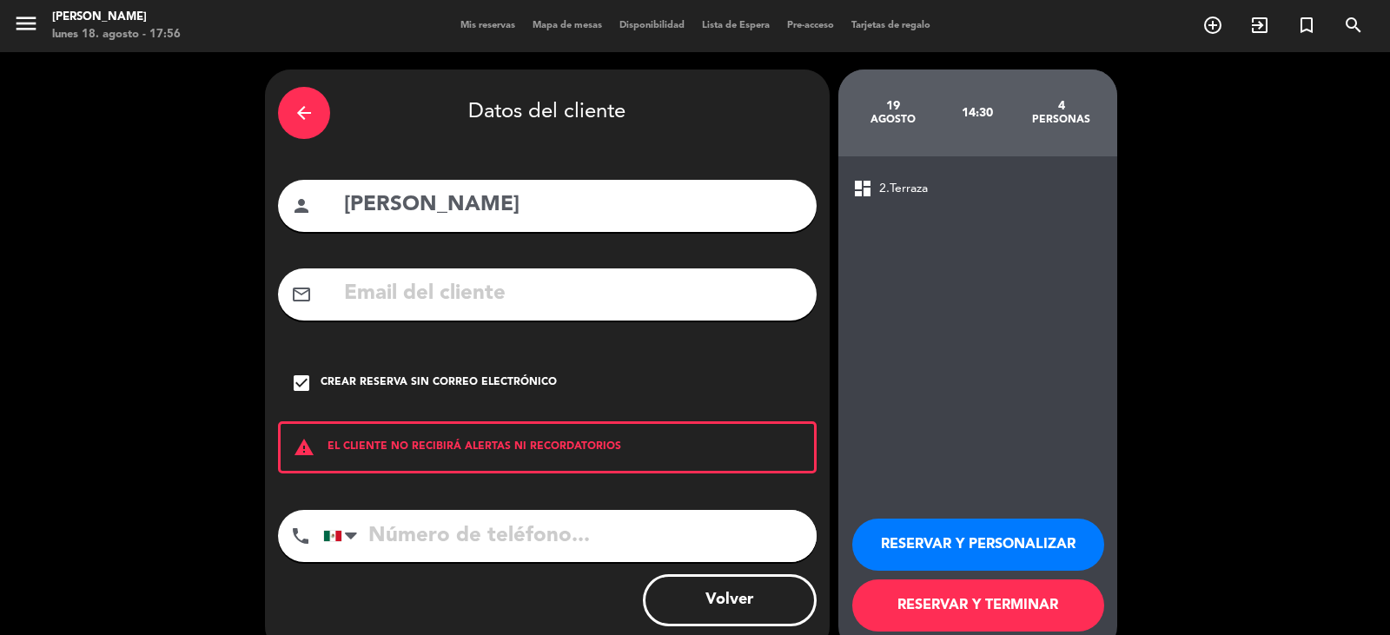
click at [918, 610] on button "RESERVAR Y TERMINAR" at bounding box center [978, 606] width 252 height 52
